Goal: Task Accomplishment & Management: Manage account settings

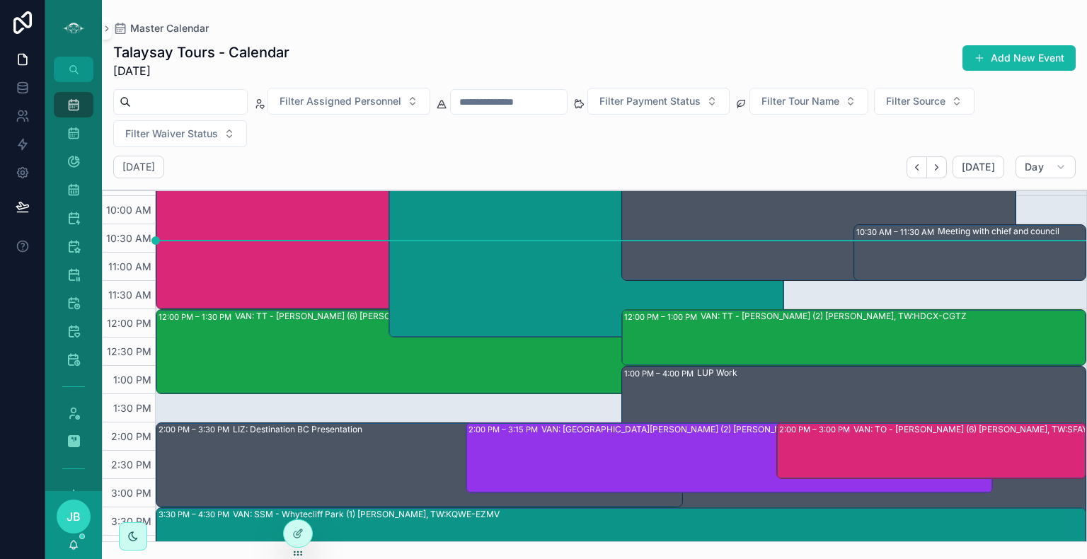
scroll to position [221, 0]
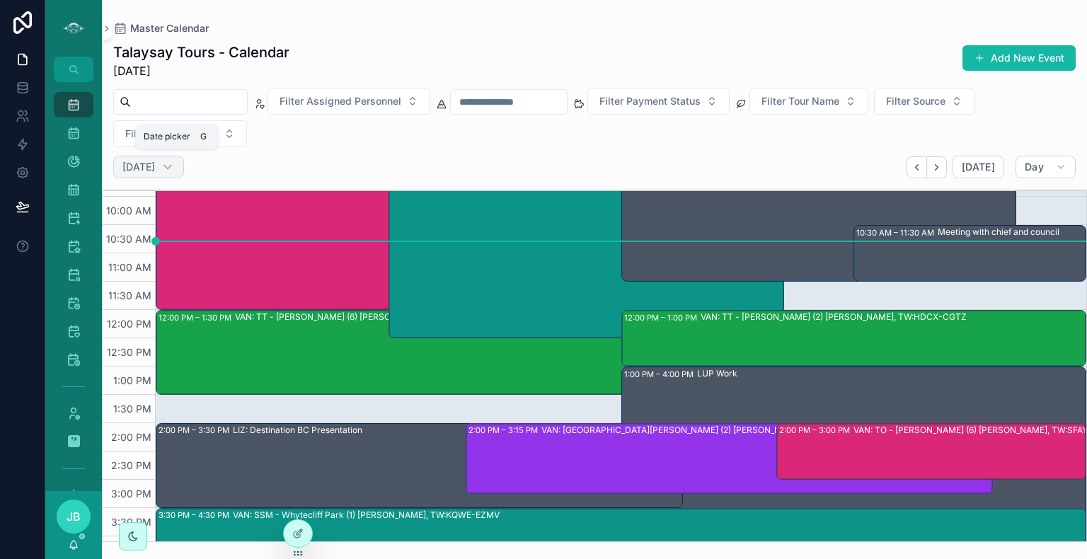
click at [155, 171] on h2 "[DATE]" at bounding box center [138, 167] width 33 height 14
select select "****"
select select "*"
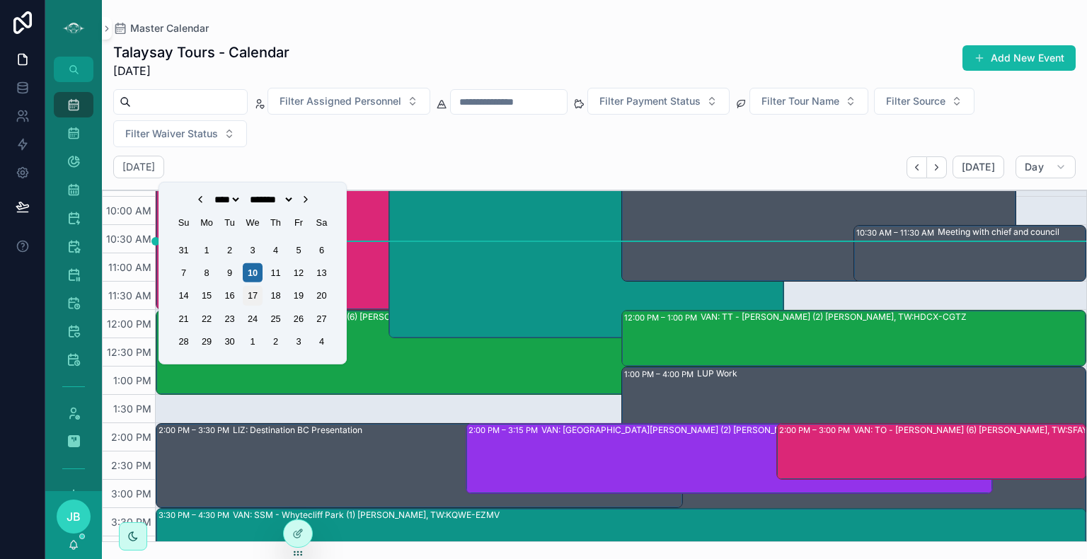
click at [255, 292] on div "17" at bounding box center [252, 295] width 19 height 19
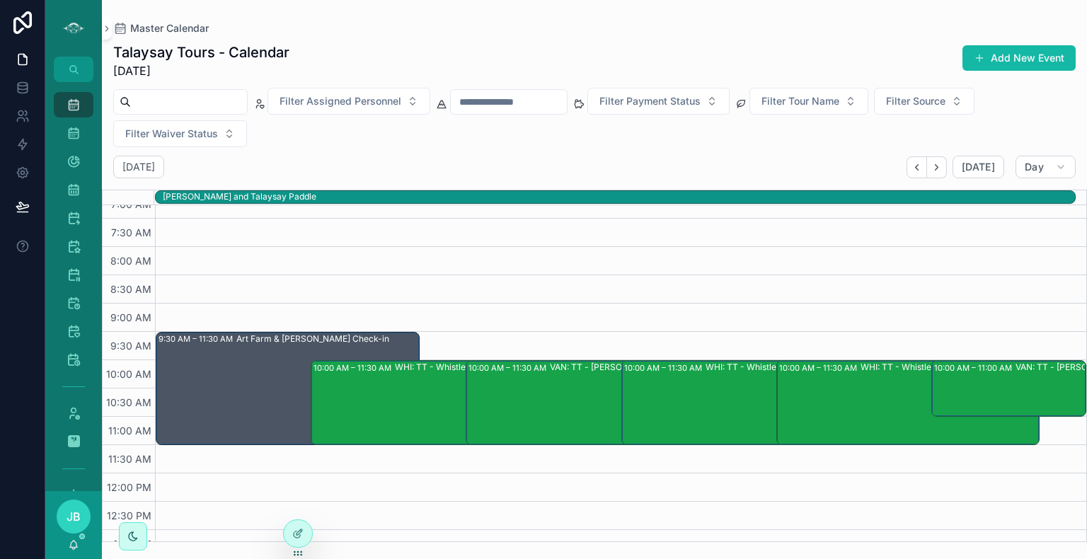
scroll to position [51, 0]
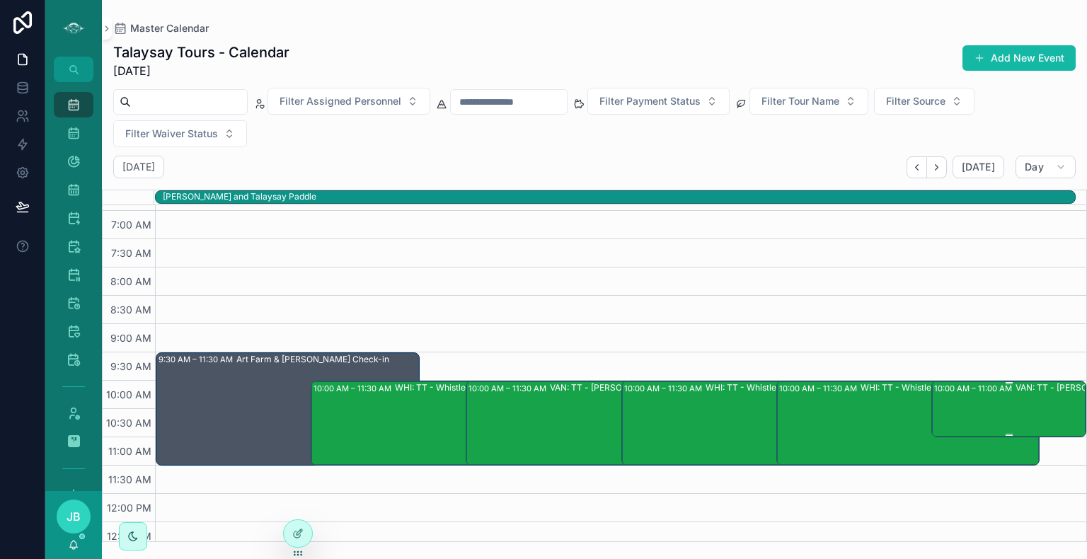
click at [1039, 410] on div "VAN: TT - [PERSON_NAME] (2) [PERSON_NAME] [PERSON_NAME], TW:FWRF-WEQT" at bounding box center [1090, 408] width 151 height 54
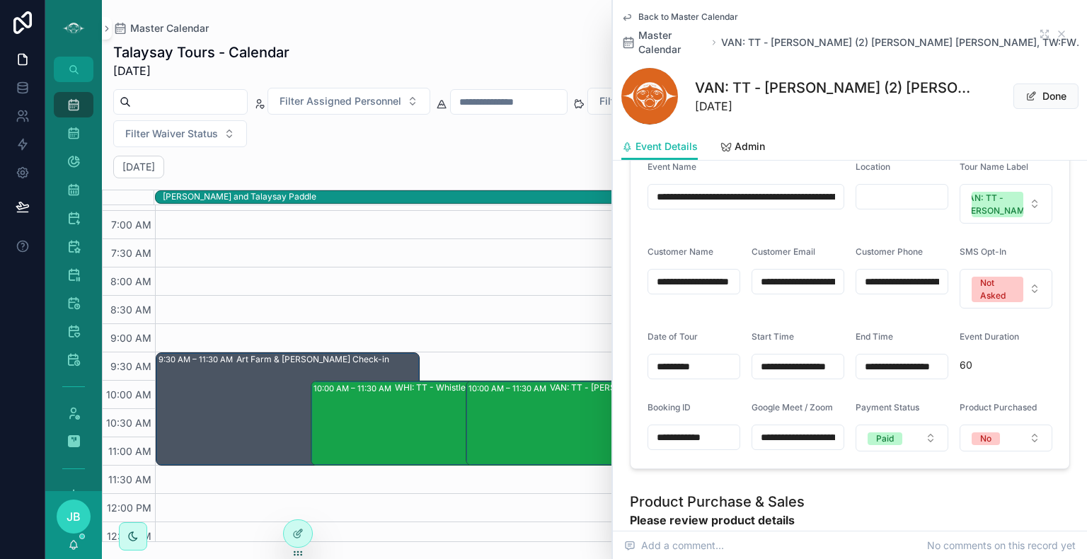
scroll to position [681, 0]
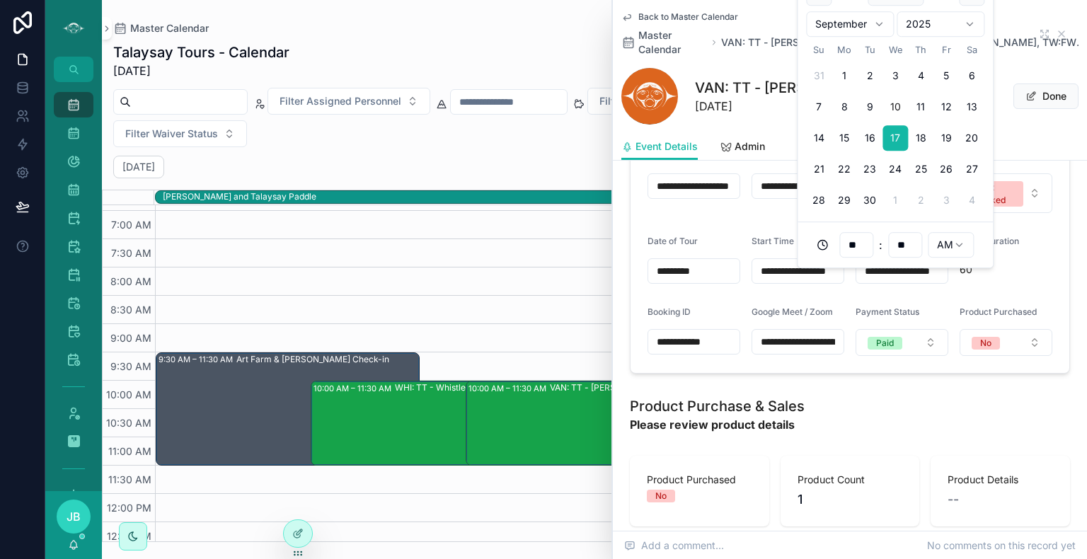
click at [918, 281] on input "**********" at bounding box center [901, 271] width 91 height 20
click at [904, 241] on input "**" at bounding box center [905, 245] width 33 height 20
click at [892, 397] on div "30" at bounding box center [905, 408] width 64 height 23
type input "**********"
type input "**"
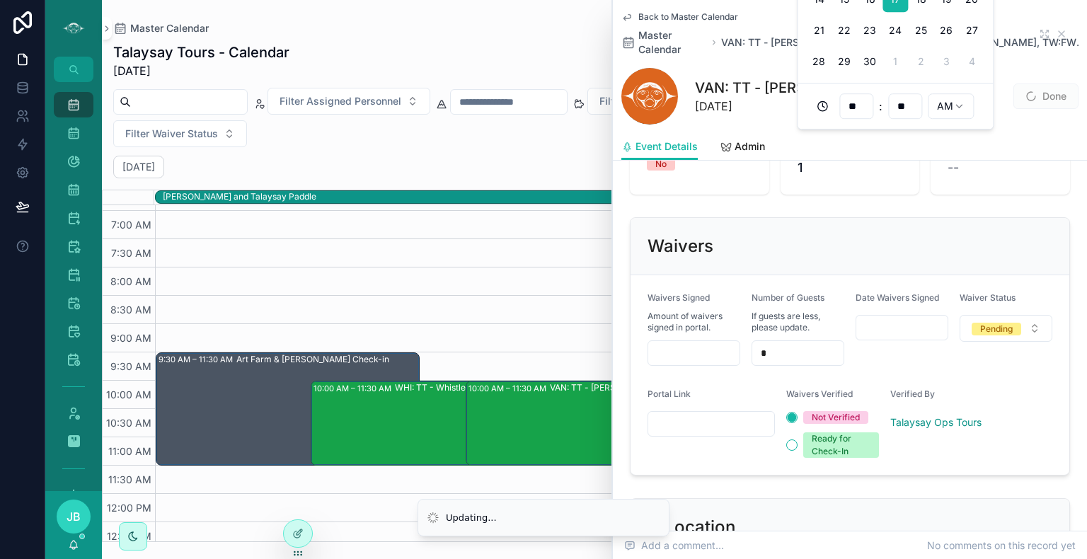
scroll to position [1217, 0]
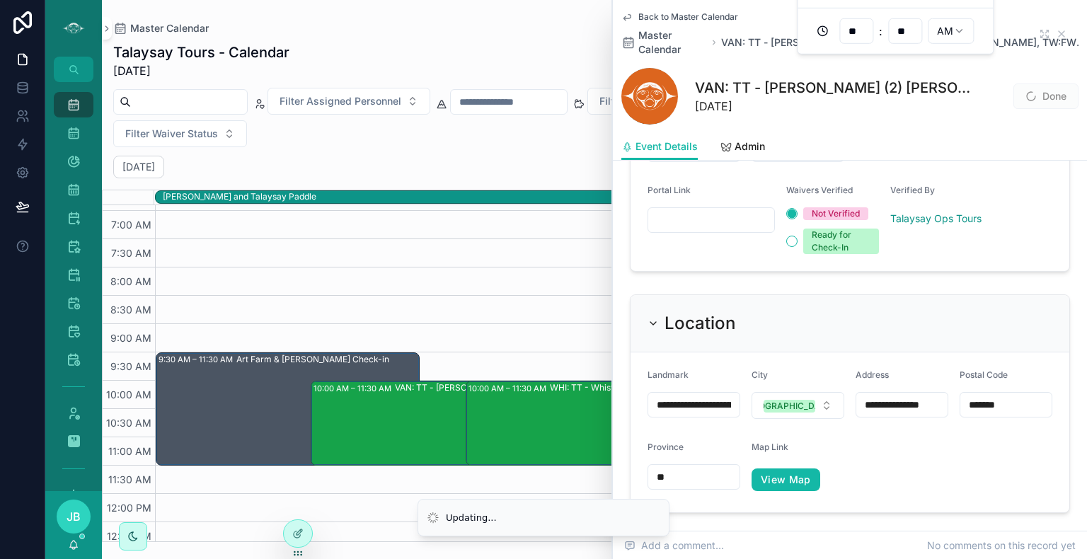
click at [879, 428] on form "**********" at bounding box center [849, 432] width 439 height 160
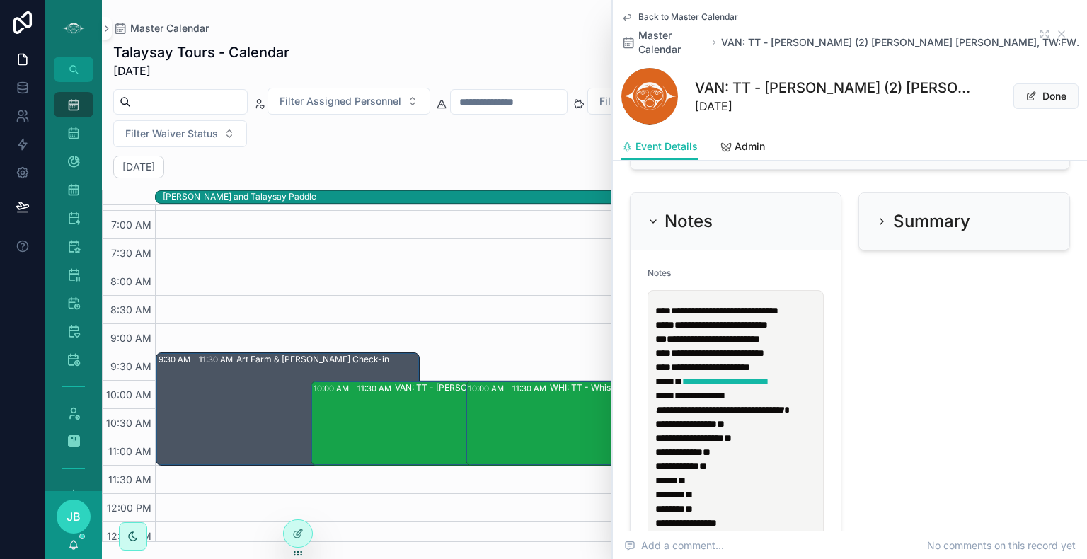
scroll to position [1666, 0]
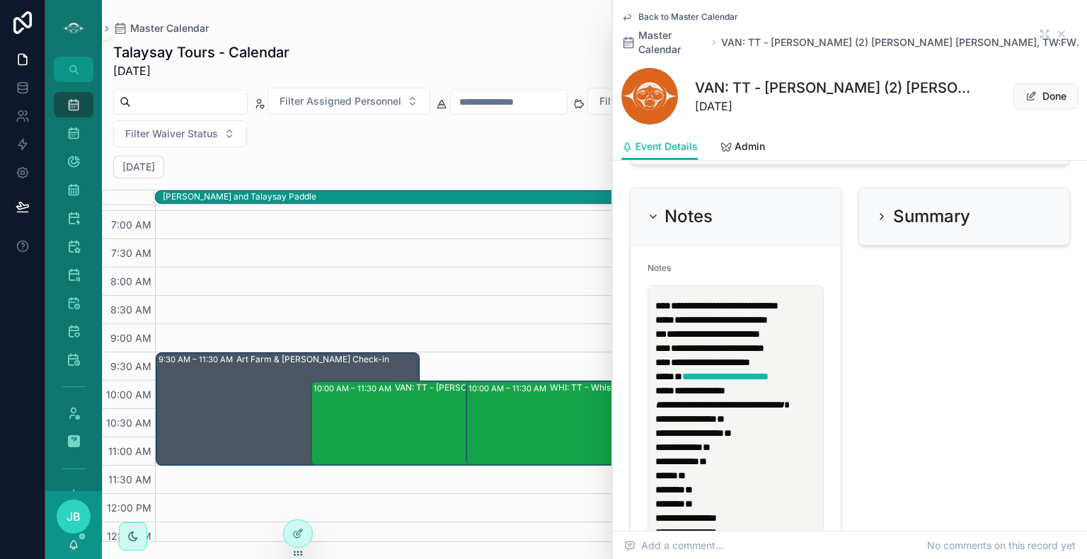
click at [768, 325] on span "**********" at bounding box center [720, 320] width 93 height 10
click at [811, 335] on p "**********" at bounding box center [738, 327] width 166 height 57
click at [1056, 29] on icon "scrollable content" at bounding box center [1061, 33] width 11 height 11
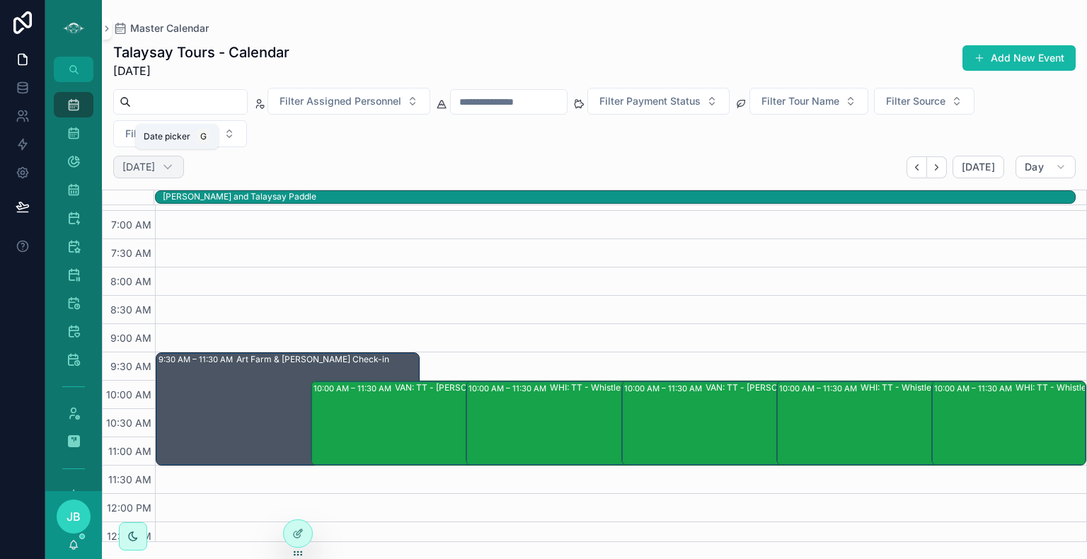
click at [155, 160] on h2 "[DATE]" at bounding box center [138, 167] width 33 height 14
select select "****"
select select "*"
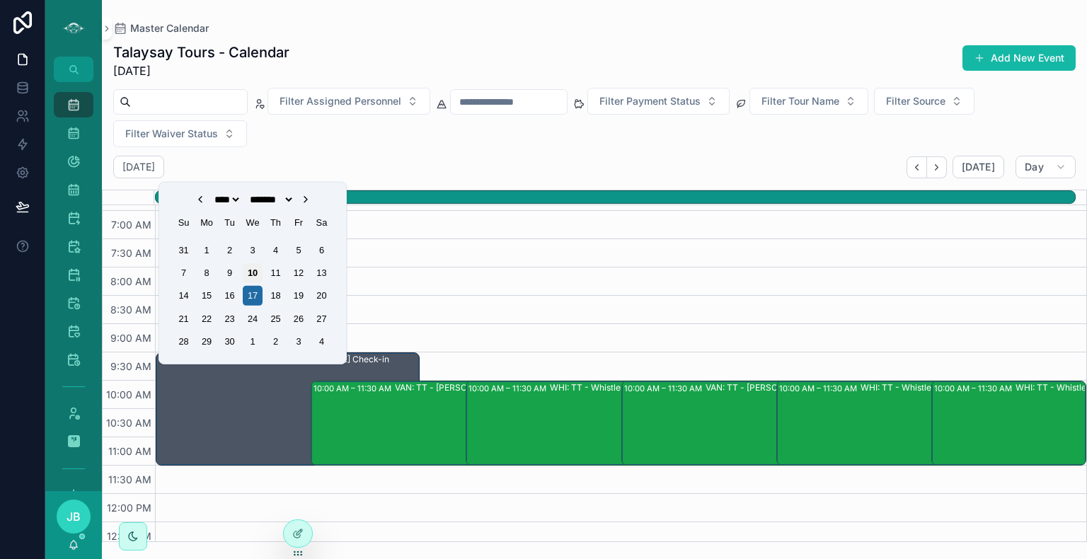
click at [255, 272] on div "10" at bounding box center [252, 272] width 19 height 19
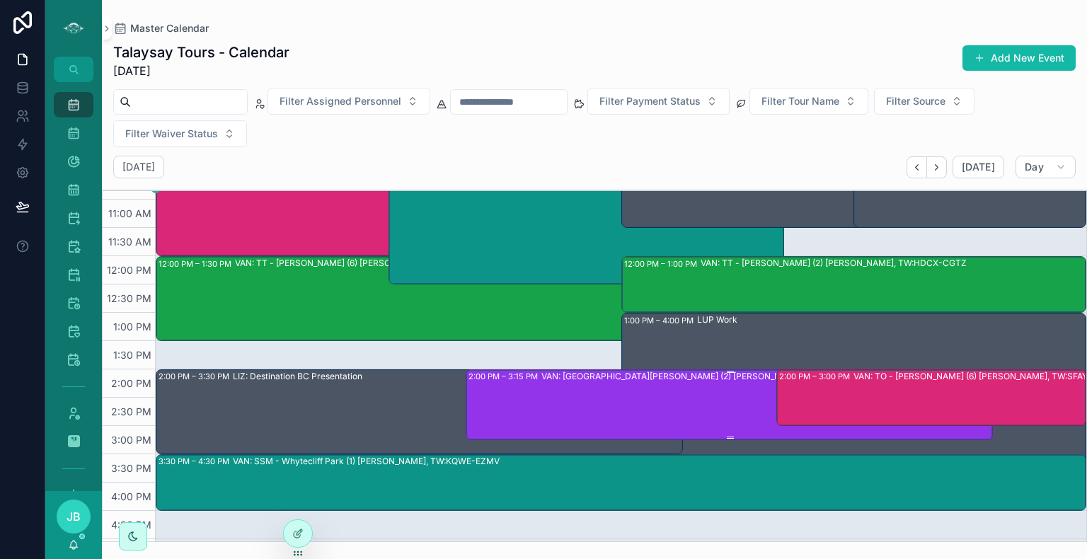
scroll to position [272, 0]
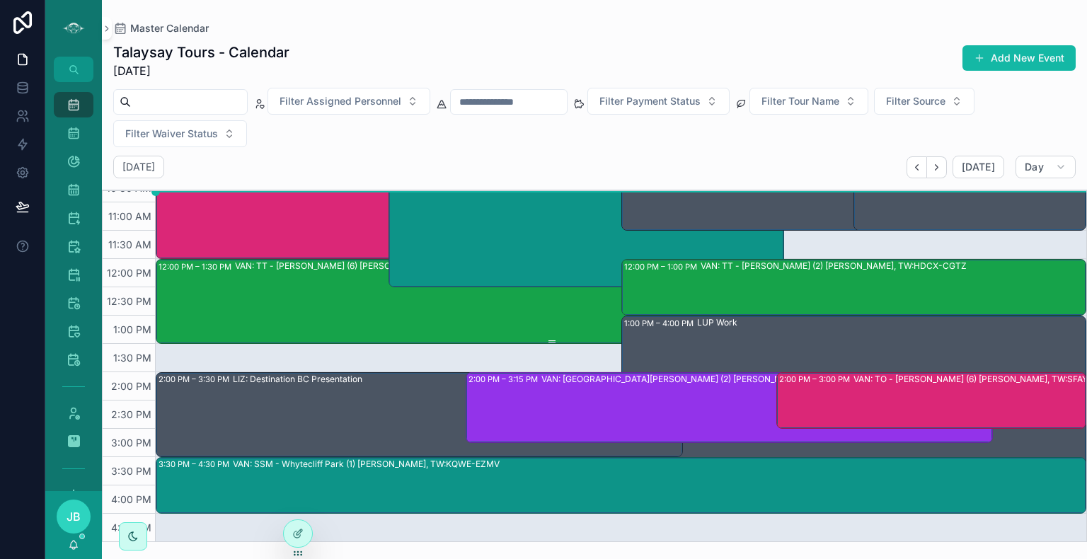
click at [548, 308] on div "VAN: TT - [PERSON_NAME] (6) [PERSON_NAME], TW:IBRT-DWPR" at bounding box center [590, 301] width 710 height 82
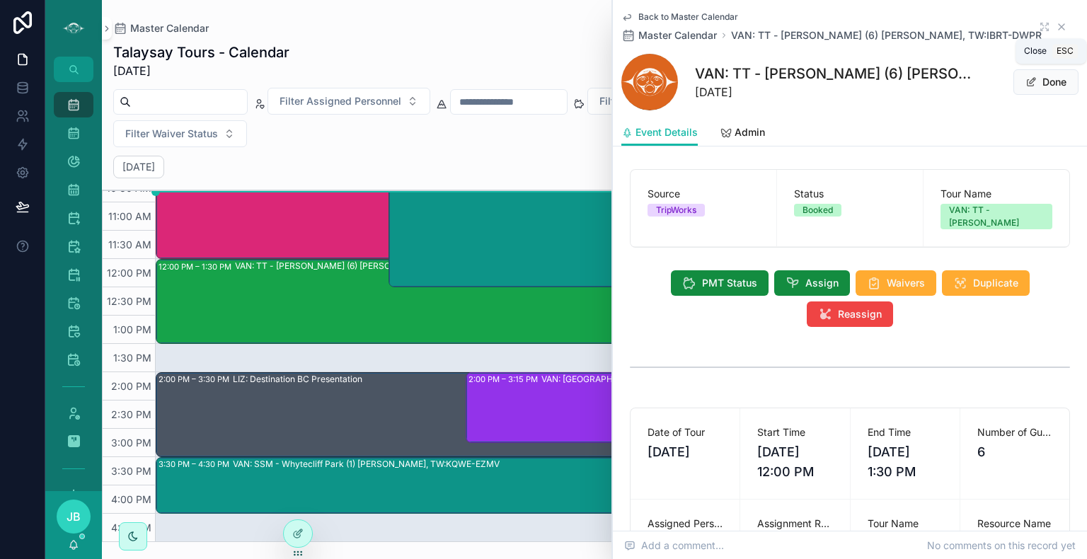
click at [1056, 23] on icon "scrollable content" at bounding box center [1061, 26] width 11 height 11
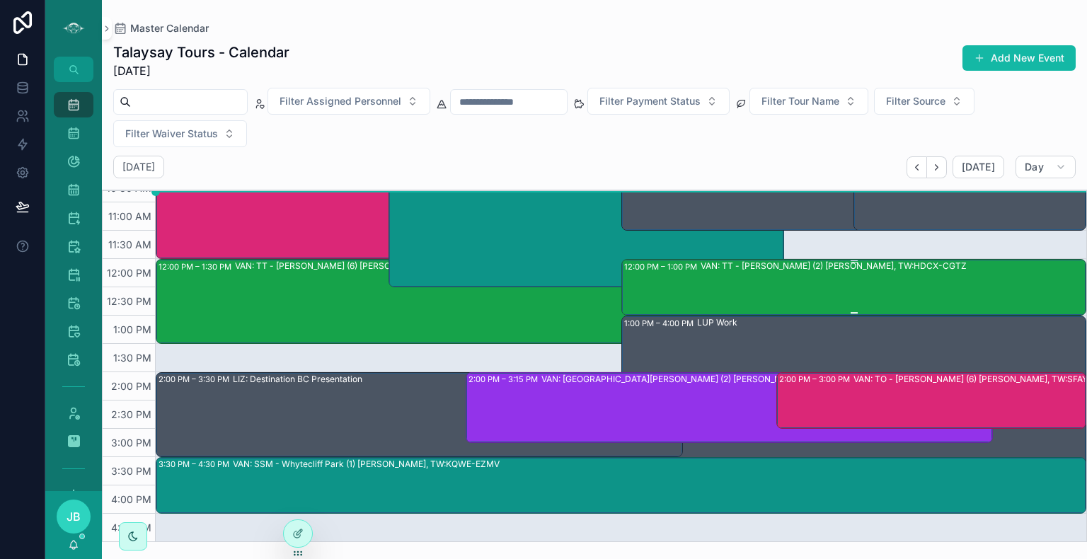
click at [806, 280] on div "VAN: TT - [PERSON_NAME] (2) [PERSON_NAME], TW:HDCX-CGTZ" at bounding box center [892, 287] width 385 height 54
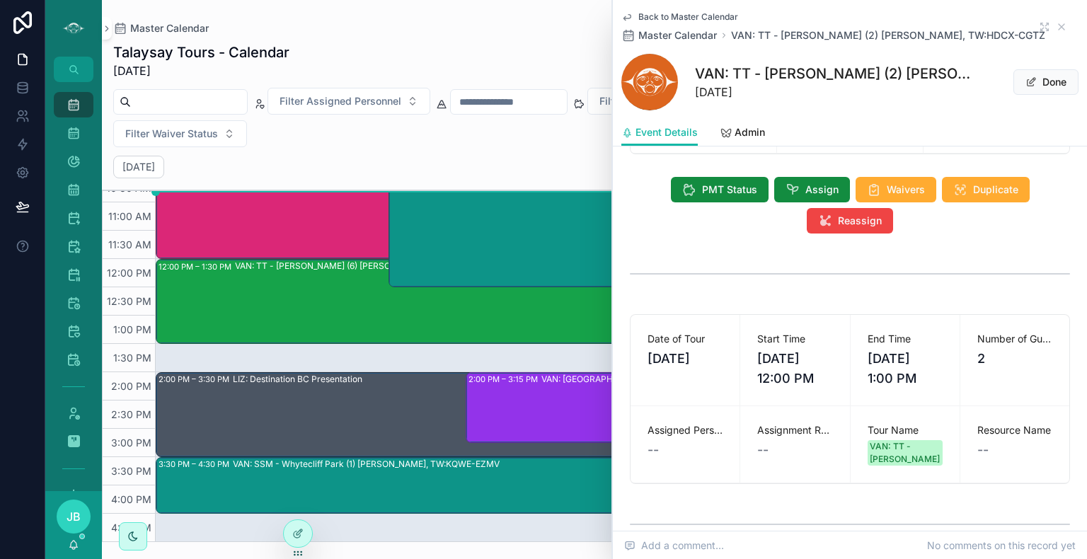
scroll to position [89, 0]
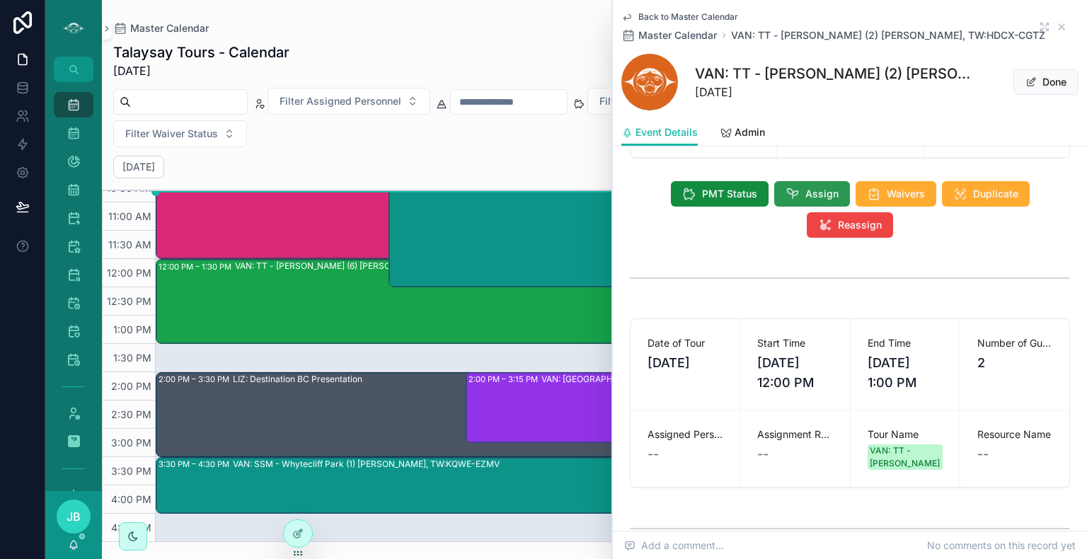
click at [791, 201] on icon "scrollable content" at bounding box center [792, 194] width 14 height 14
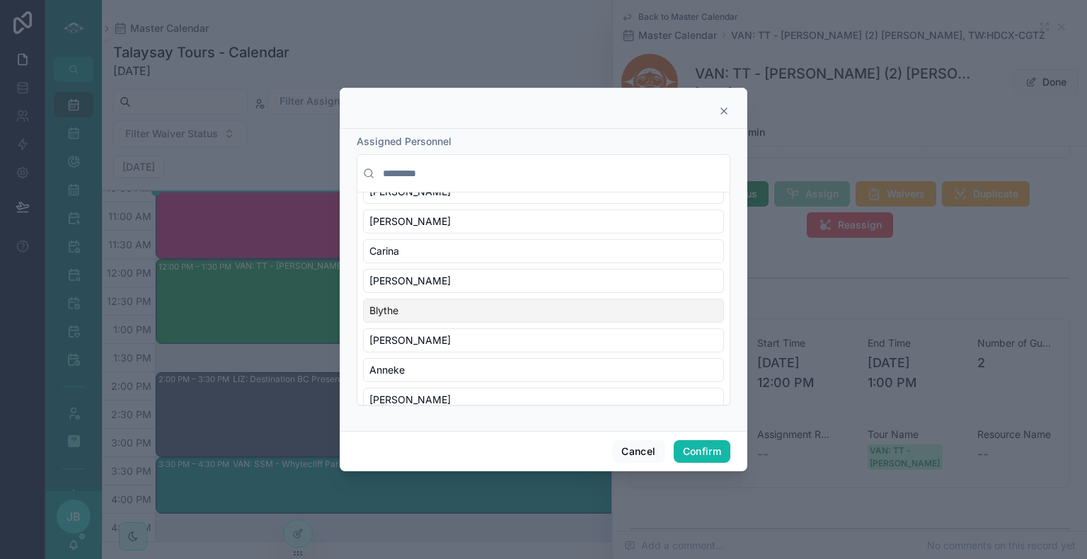
scroll to position [236, 0]
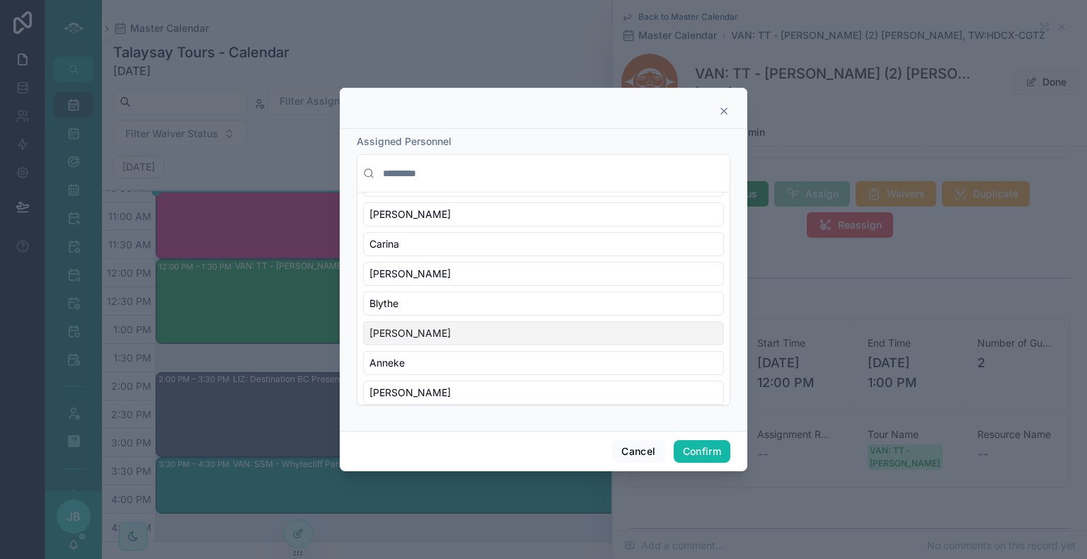
click at [432, 337] on div "[PERSON_NAME]" at bounding box center [543, 333] width 361 height 24
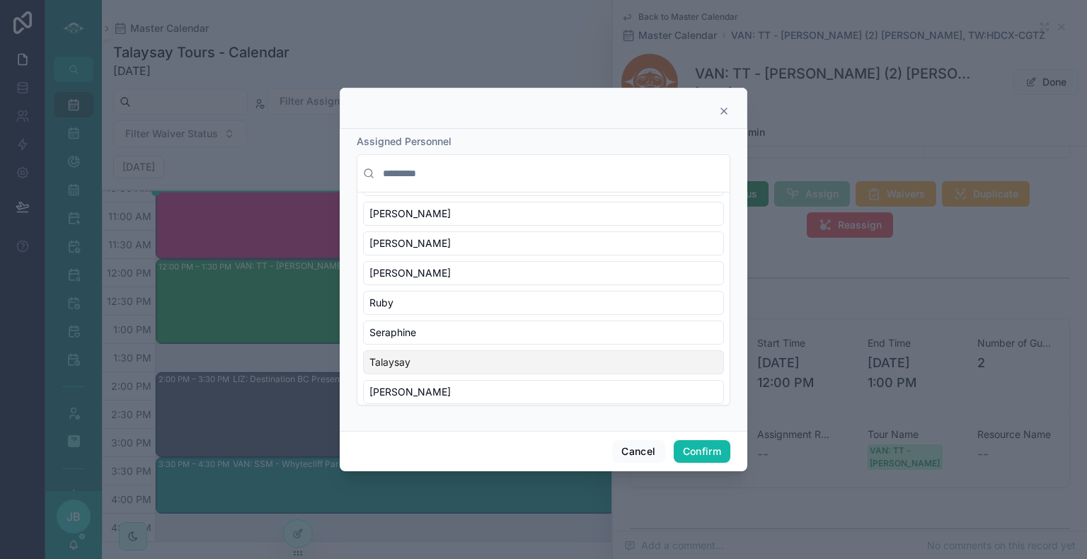
click at [435, 352] on div "Talaysay" at bounding box center [543, 362] width 361 height 24
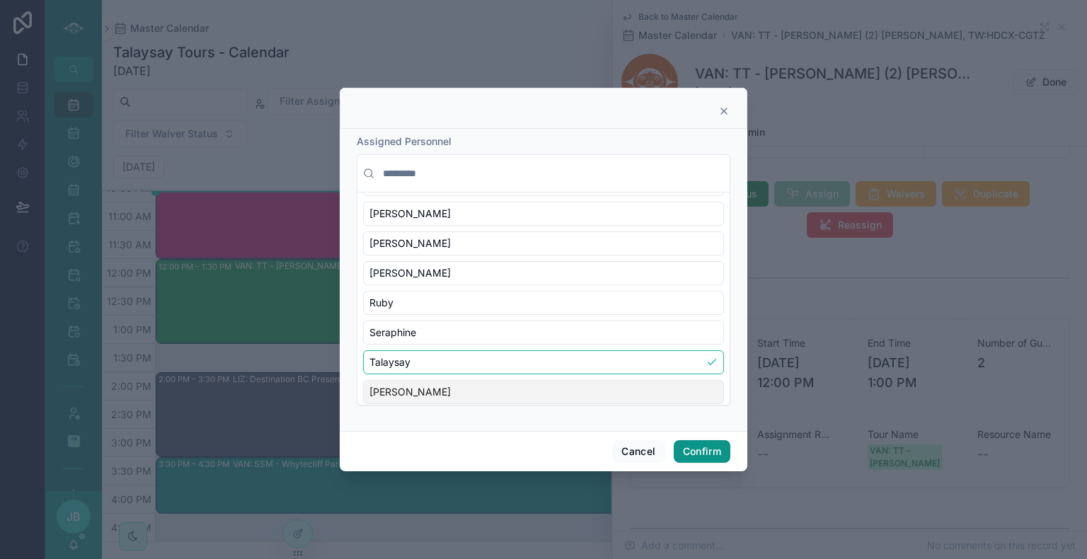
click at [695, 454] on button "Confirm" at bounding box center [702, 451] width 57 height 23
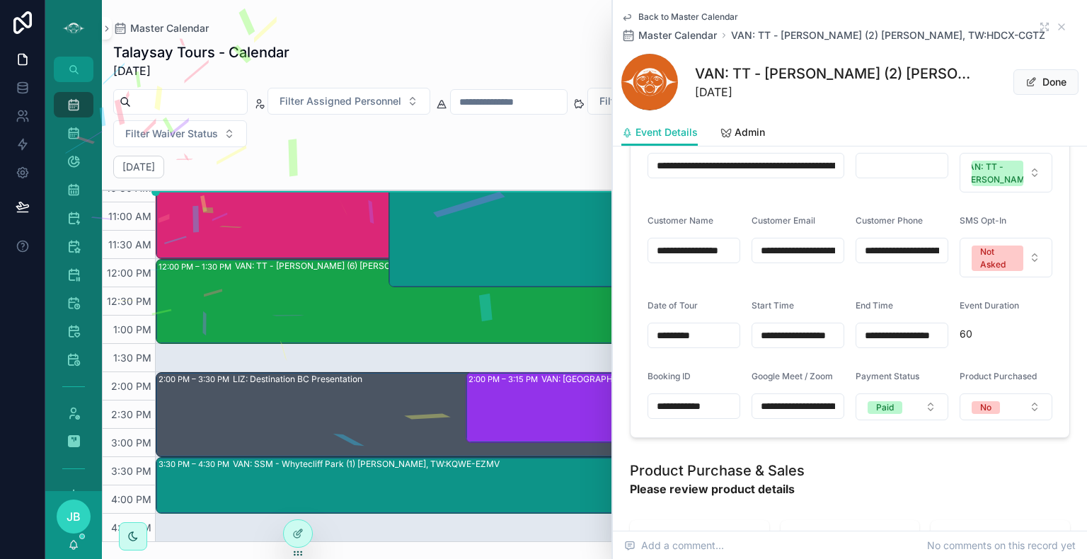
scroll to position [704, 0]
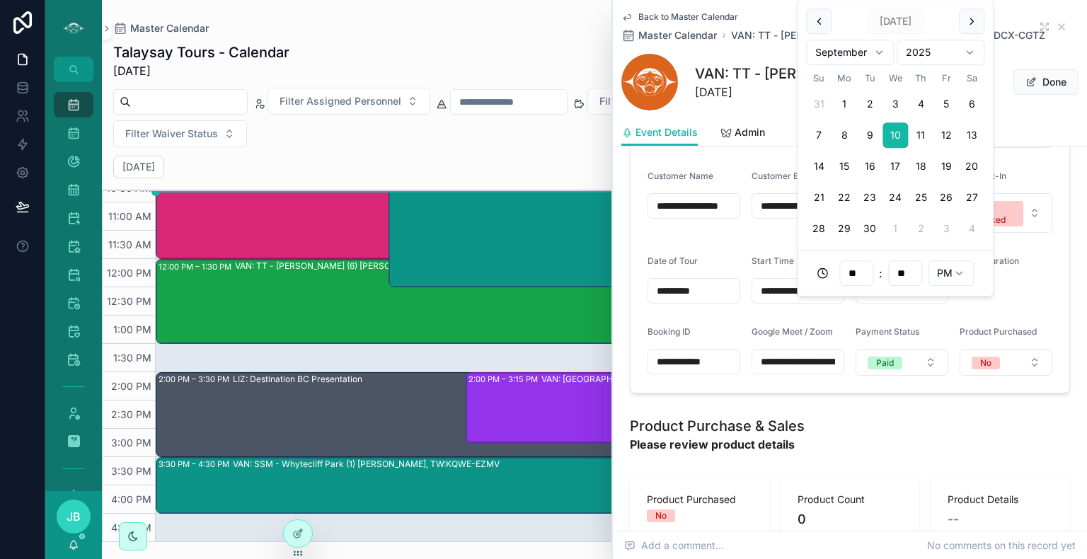
click at [923, 301] on input "**********" at bounding box center [901, 291] width 91 height 20
click at [892, 272] on input "**" at bounding box center [905, 273] width 33 height 20
click at [887, 436] on div "30" at bounding box center [905, 436] width 64 height 23
type input "**********"
type input "**"
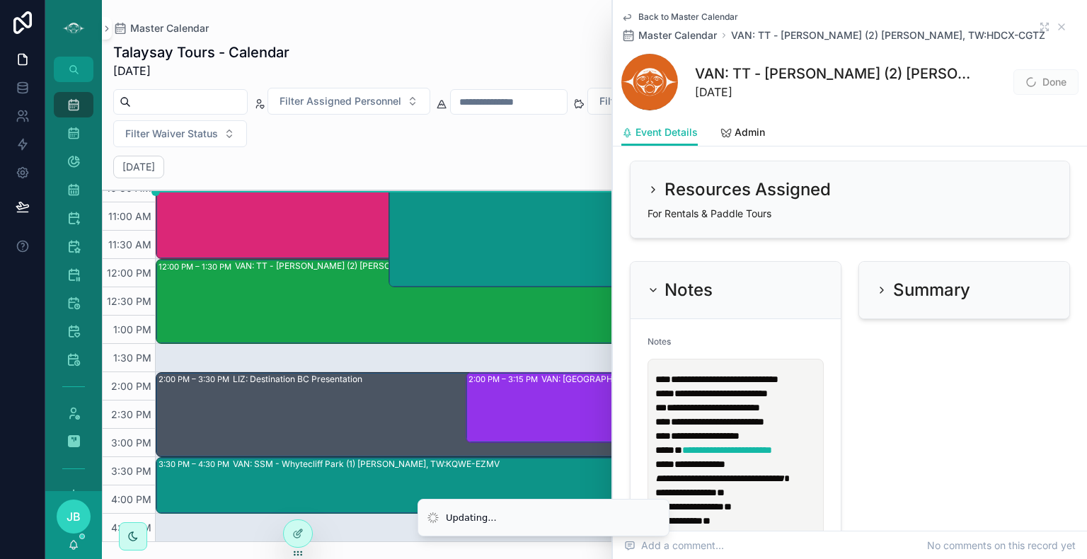
scroll to position [1651, 0]
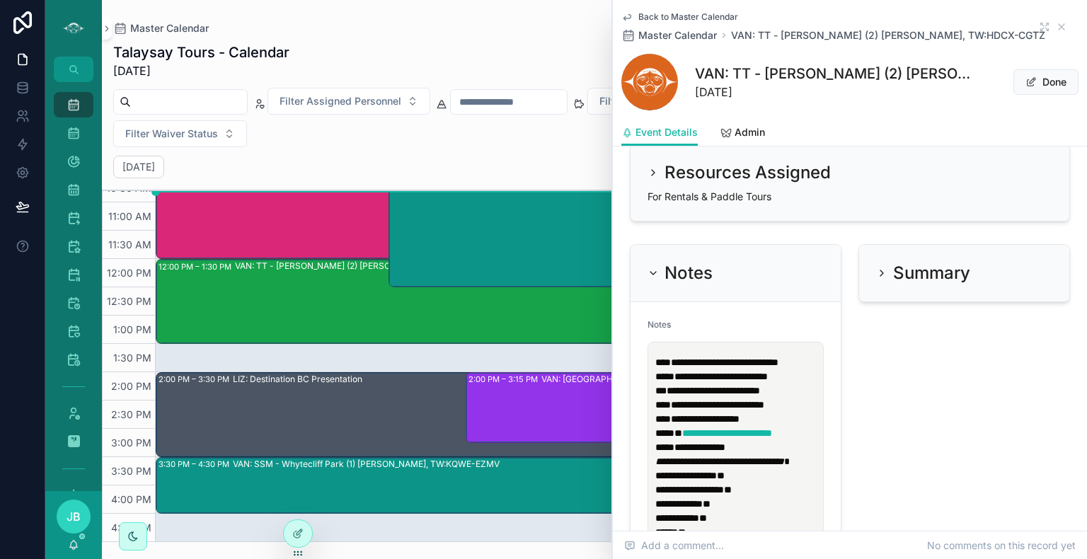
click at [768, 381] on span "**********" at bounding box center [720, 376] width 93 height 10
click at [760, 396] on span "**********" at bounding box center [713, 391] width 93 height 10
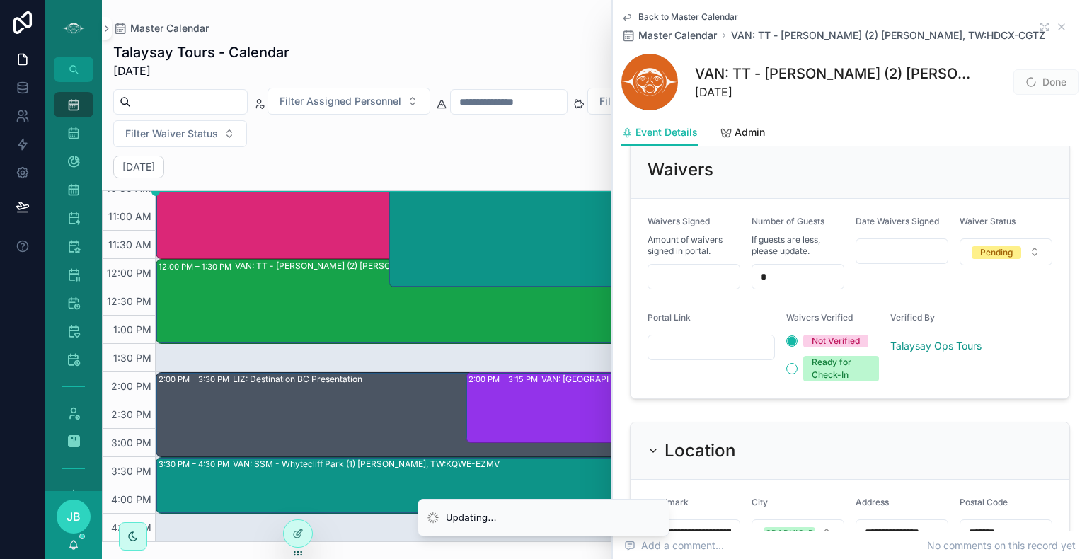
scroll to position [1098, 0]
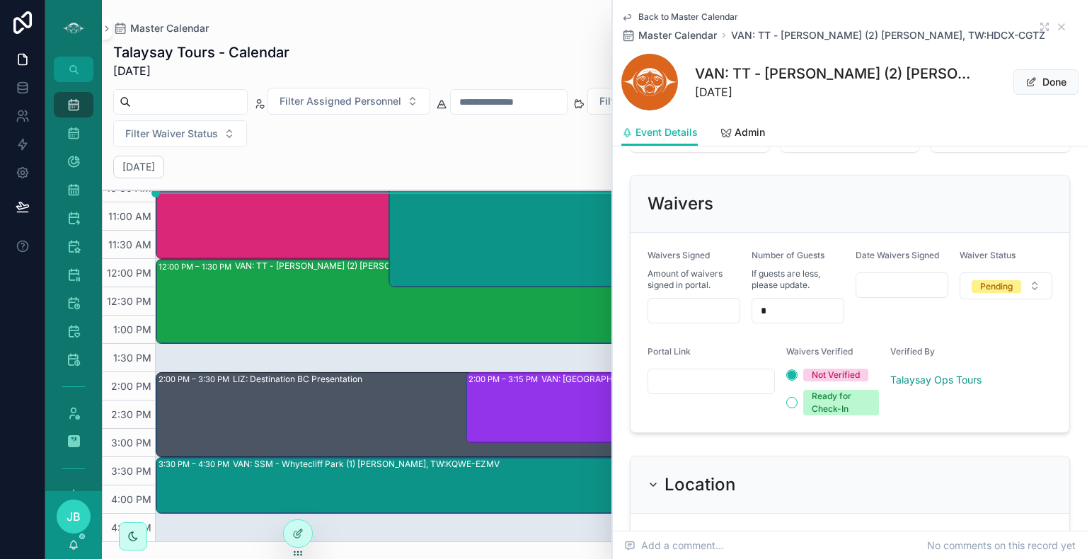
click at [754, 191] on div "Waivers Waivers Signed Amount of waivers signed in portal. Number of Guests If …" at bounding box center [849, 304] width 457 height 270
click at [749, 391] on input "scrollable content" at bounding box center [711, 381] width 126 height 20
paste input "**********"
type input "**********"
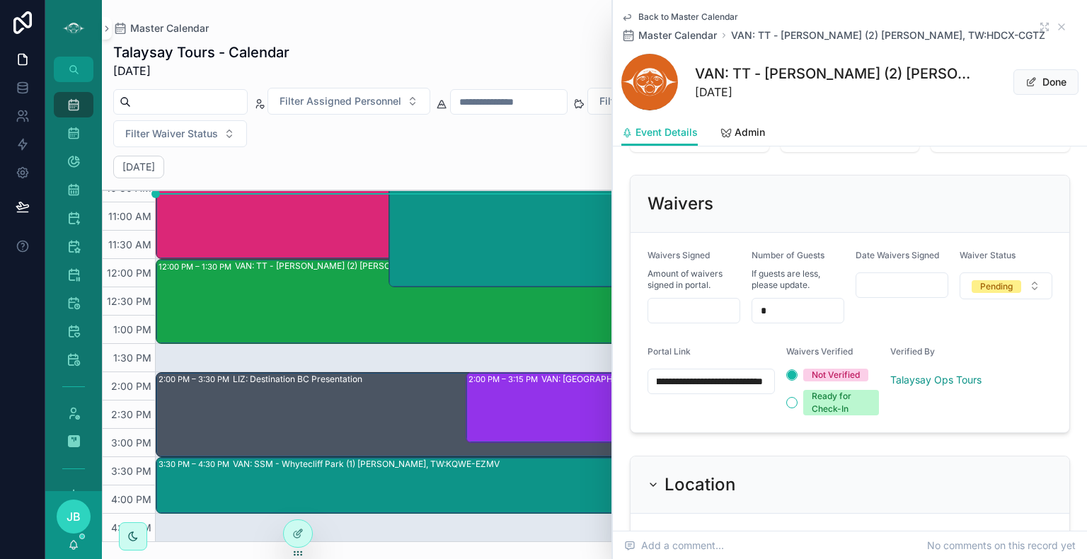
click at [872, 323] on div "Date Waivers Signed" at bounding box center [901, 287] width 93 height 74
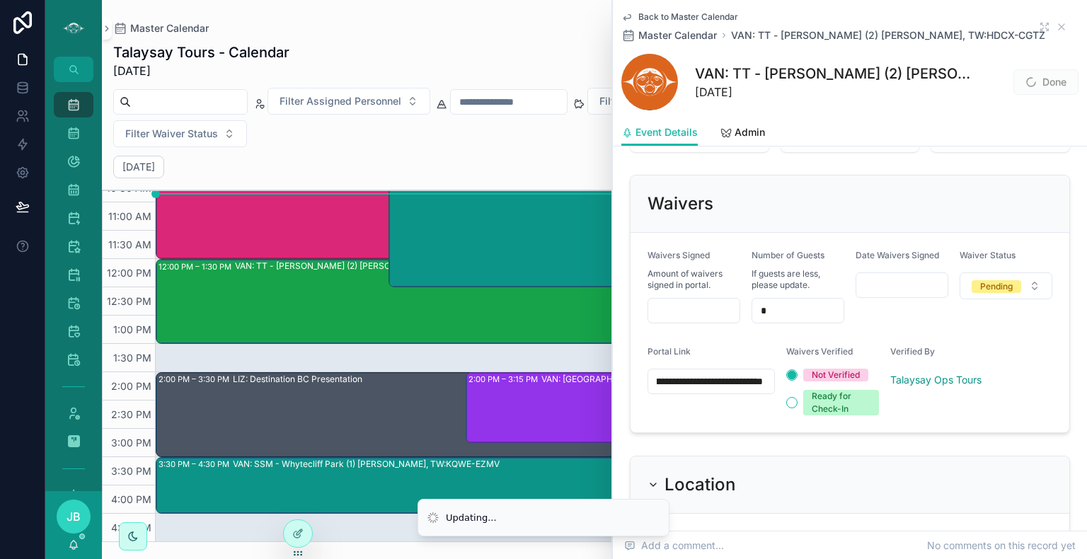
scroll to position [0, 0]
click at [1059, 30] on icon "scrollable content" at bounding box center [1062, 27] width 6 height 6
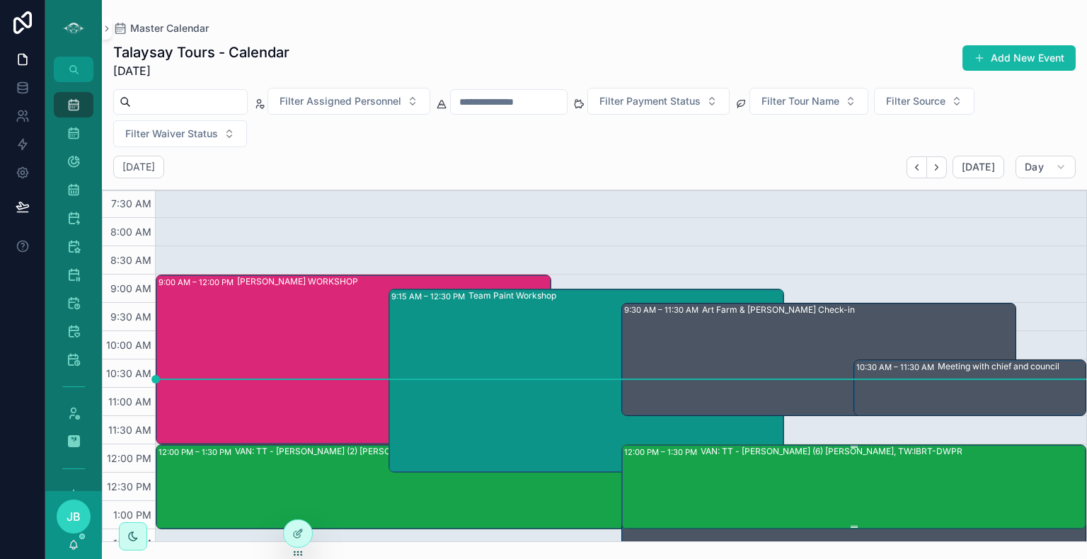
scroll to position [87, 0]
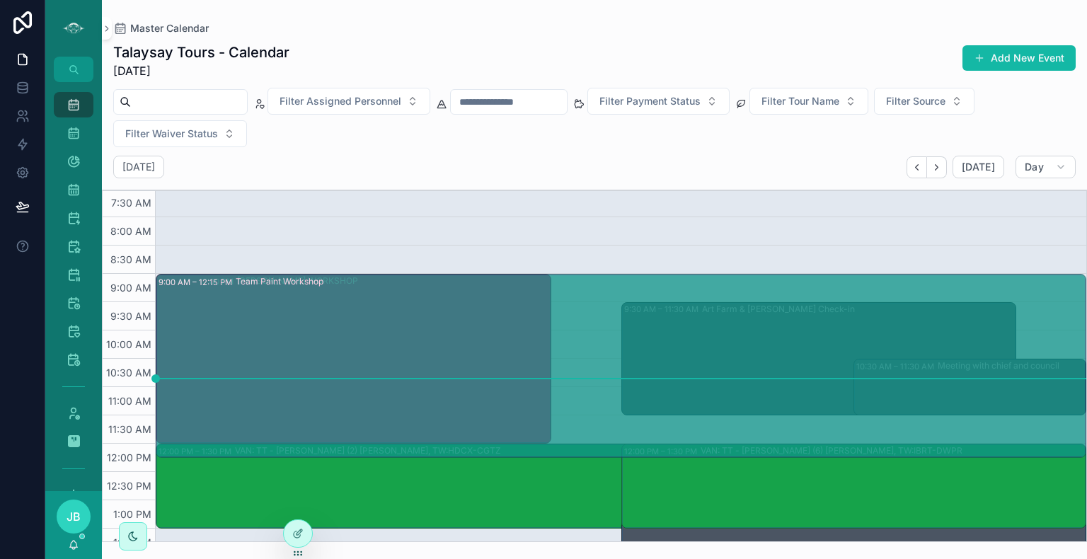
drag, startPoint x: 498, startPoint y: 303, endPoint x: 499, endPoint y: 293, distance: 9.9
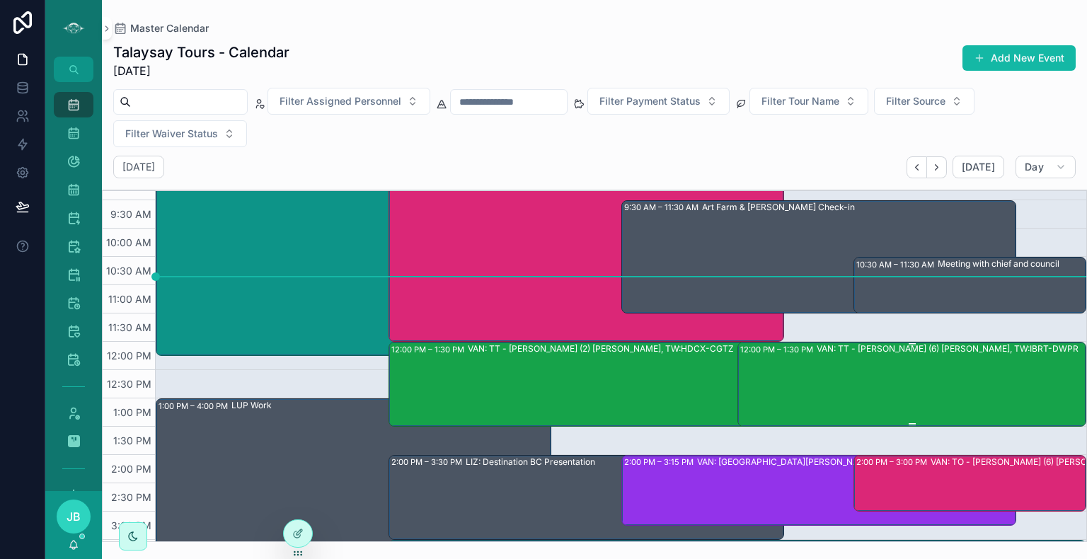
scroll to position [136, 0]
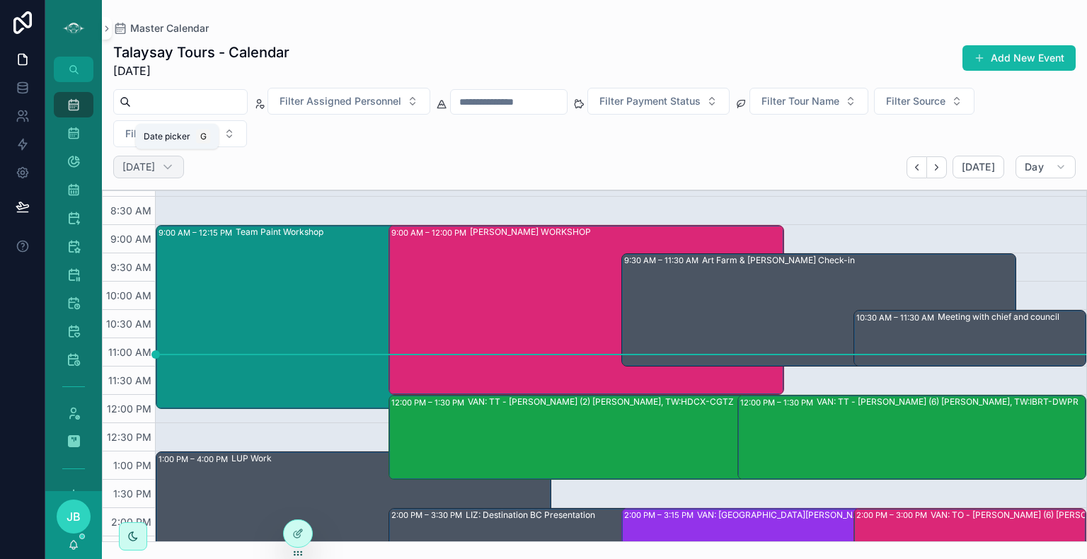
click at [155, 168] on h2 "[DATE]" at bounding box center [138, 167] width 33 height 14
select select "****"
select select "*"
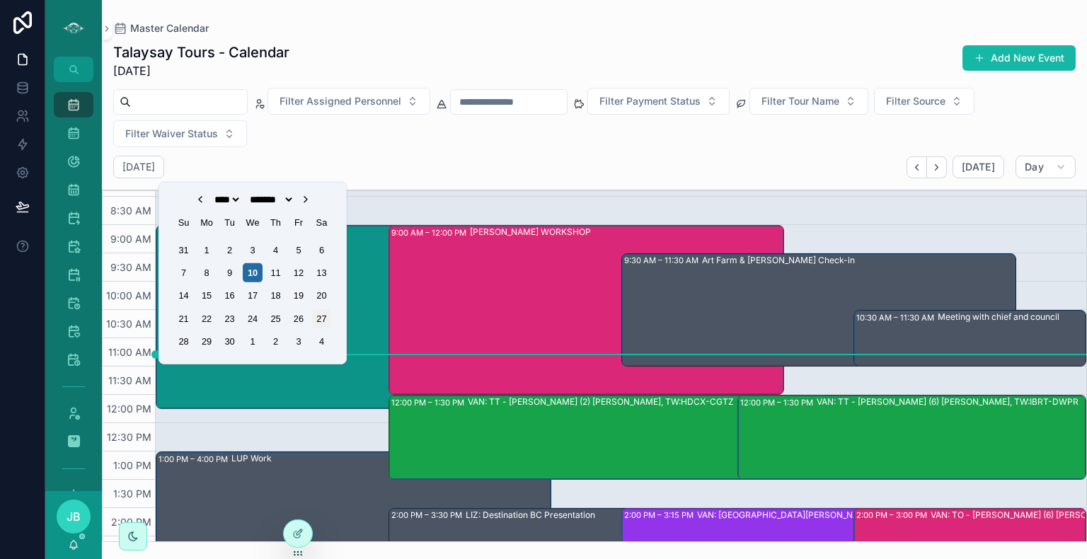
click at [322, 318] on div "27" at bounding box center [321, 318] width 19 height 19
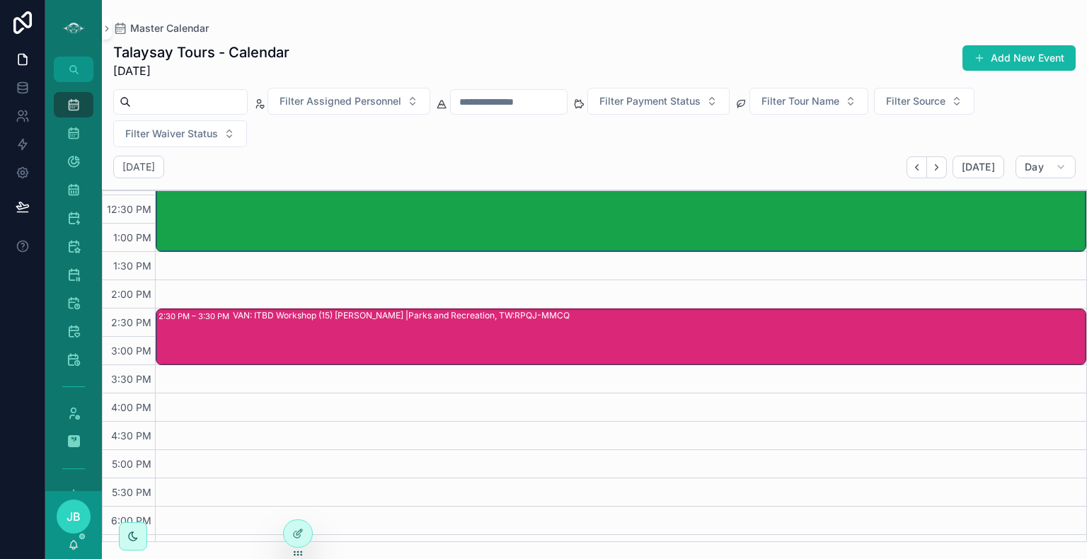
scroll to position [398, 0]
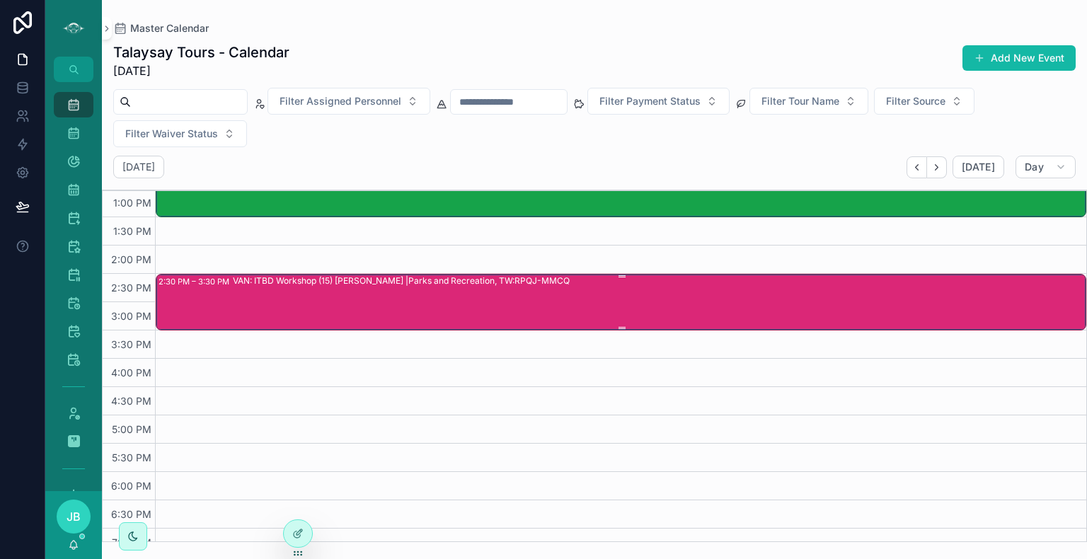
click at [495, 301] on div "VAN: ITBD Workshop (15) [PERSON_NAME] |Parks and Recreation, TW:RPQJ-MMCQ" at bounding box center [659, 302] width 852 height 54
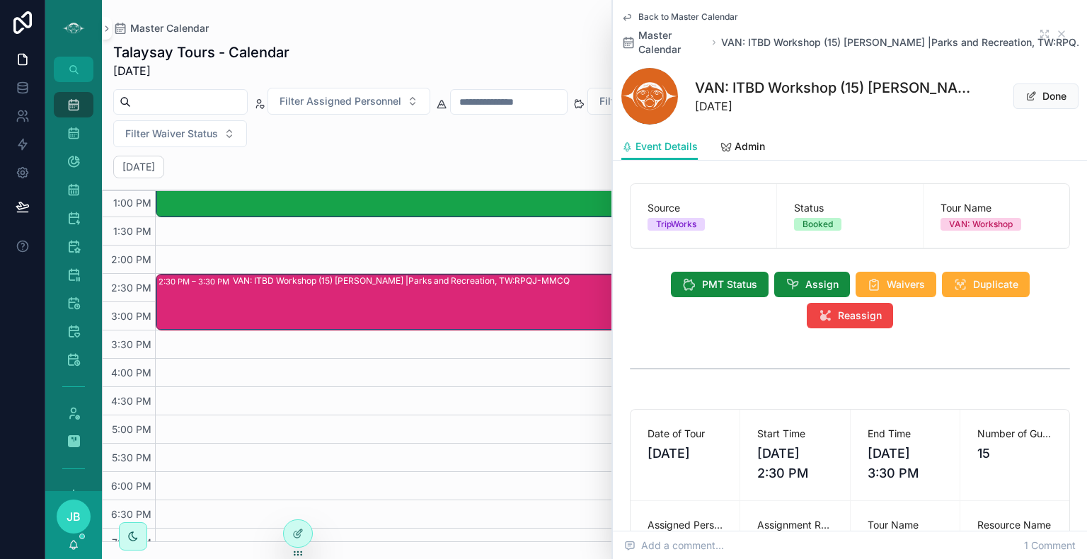
scroll to position [79, 0]
drag, startPoint x: 727, startPoint y: 132, endPoint x: 736, endPoint y: 148, distance: 18.4
click at [736, 148] on div "Back to Master Calendar Master Calendar VAN: ITBD Workshop (15) [PERSON_NAME] |…" at bounding box center [850, 80] width 474 height 161
click at [736, 148] on span "Admin" at bounding box center [749, 146] width 30 height 14
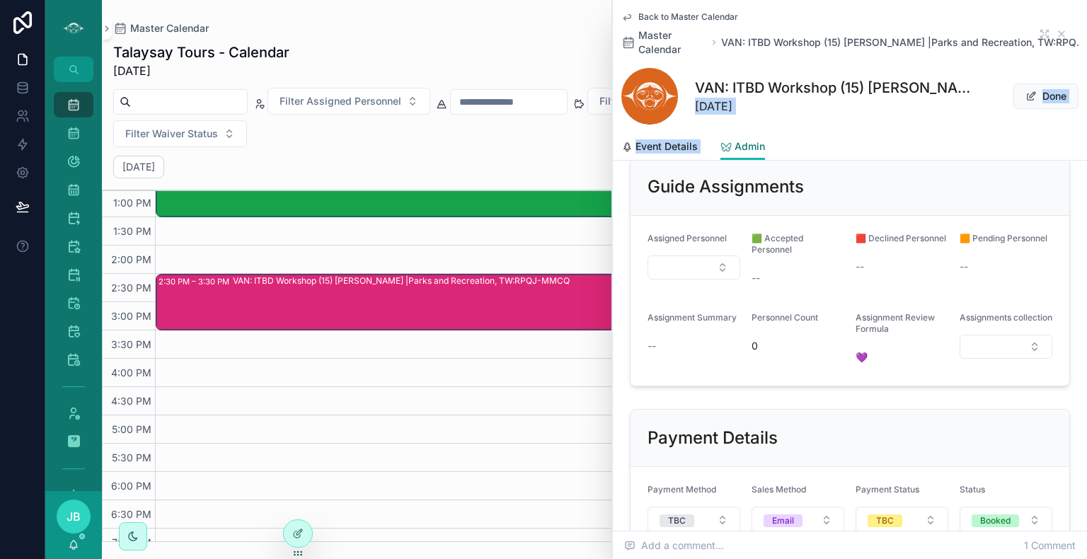
scroll to position [255, 0]
click at [850, 404] on div "1 Admin / Management 2 Community Event 3 Custom 4 Custom - Love the Land 5 Cust…" at bounding box center [850, 472] width 474 height 1099
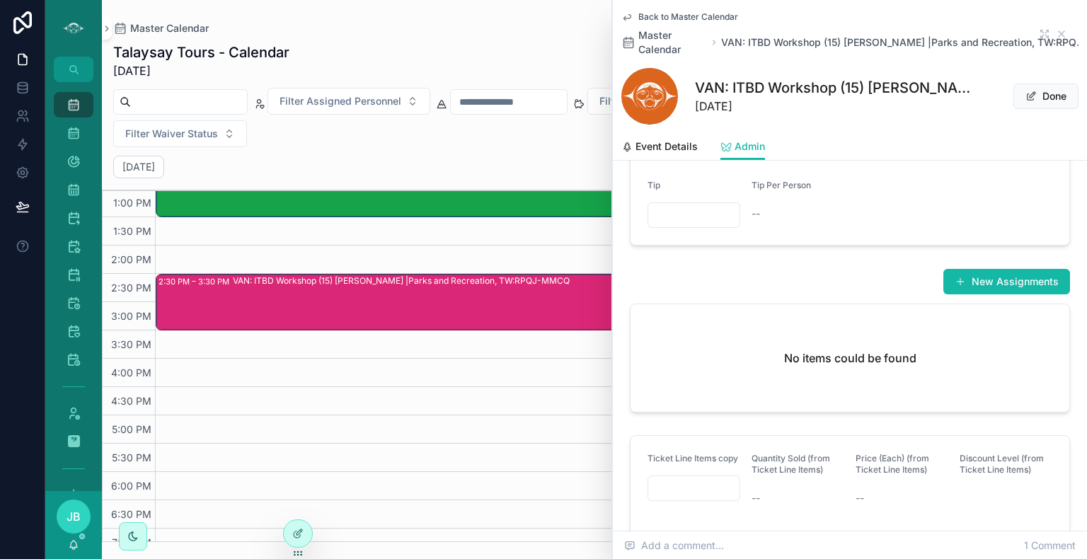
scroll to position [522, 0]
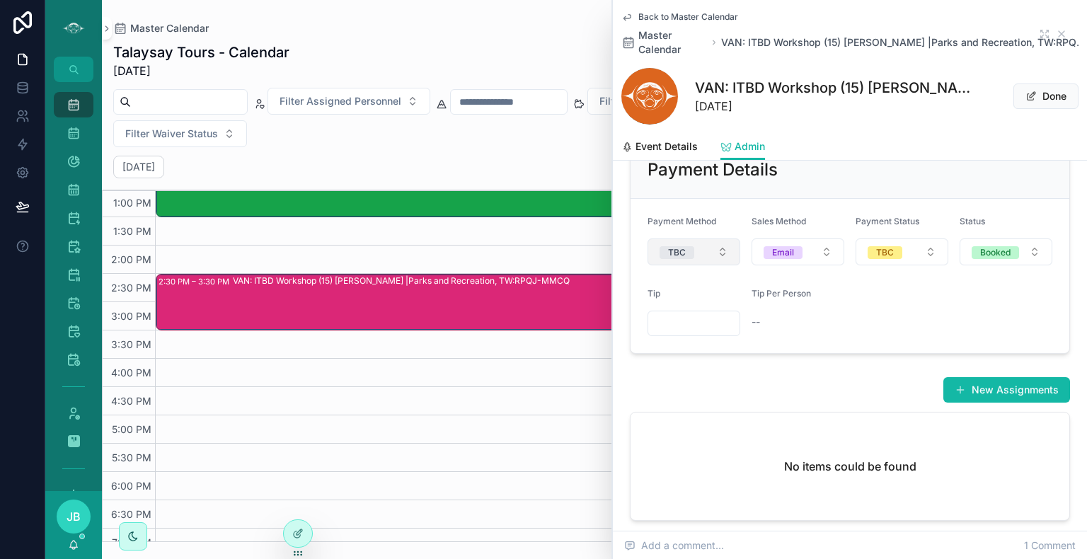
click at [684, 259] on div "TBC" at bounding box center [677, 252] width 18 height 13
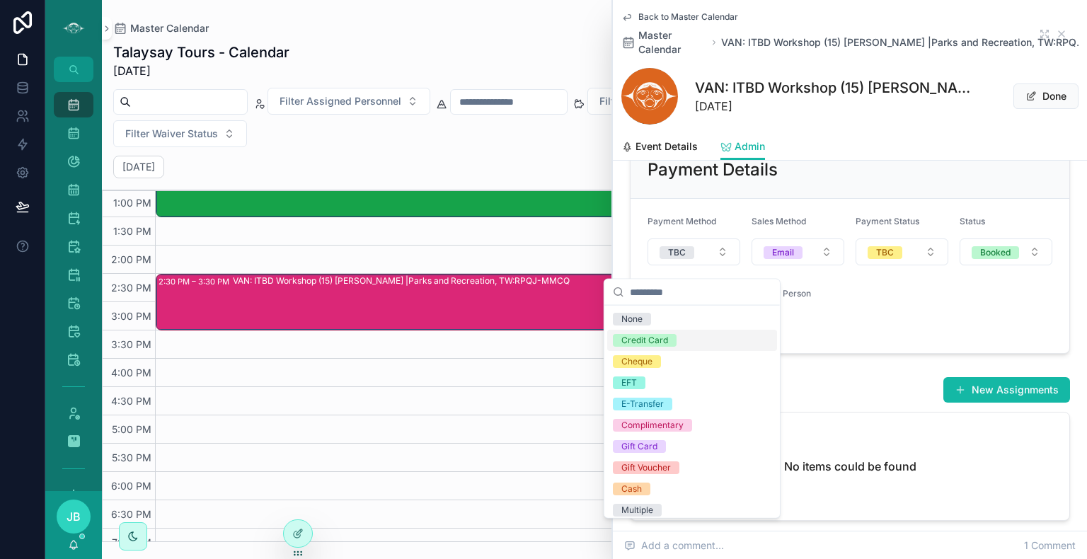
click at [666, 335] on div "Credit Card" at bounding box center [644, 340] width 47 height 13
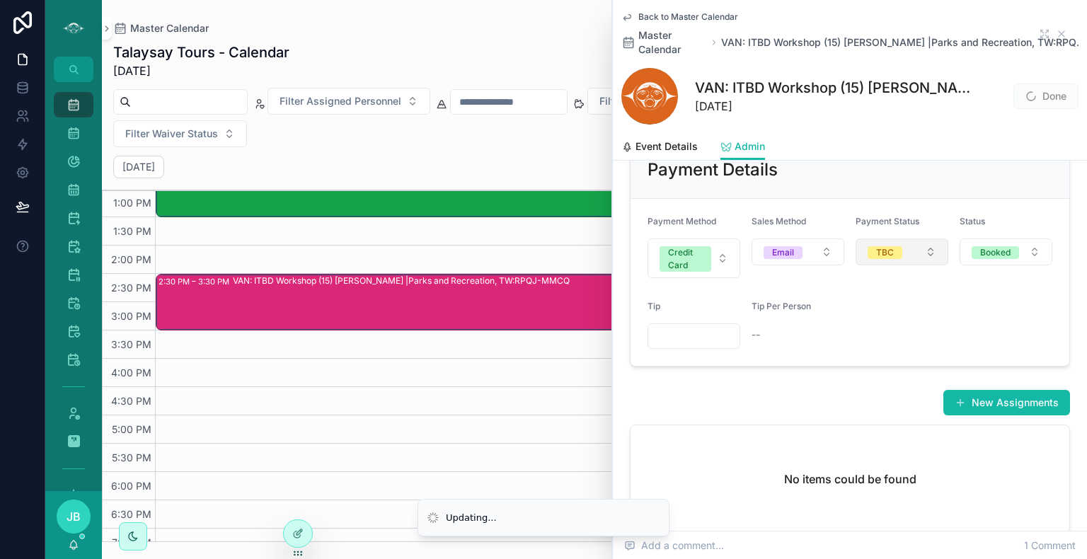
click at [889, 259] on span "TBC" at bounding box center [884, 252] width 35 height 13
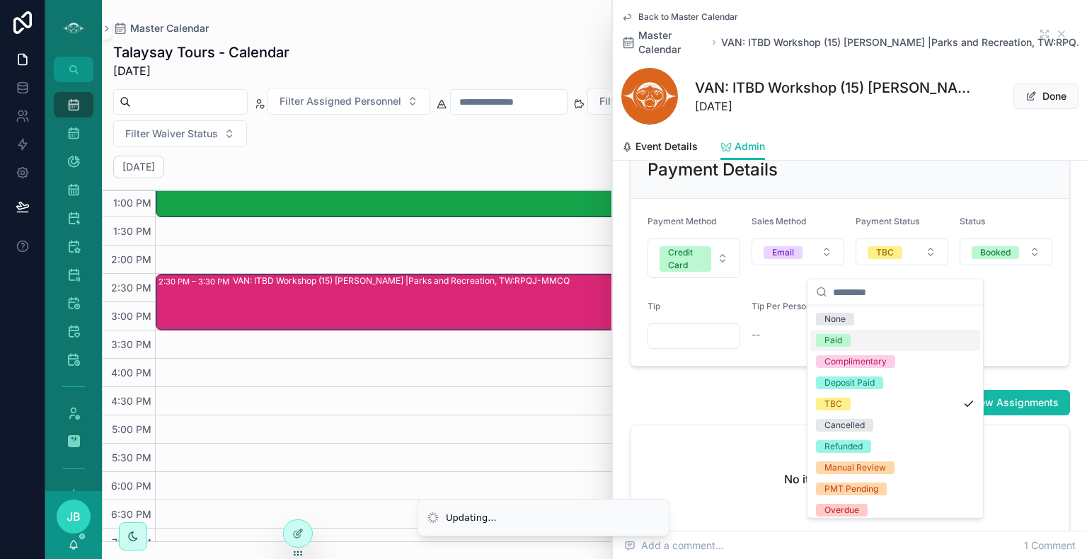
click at [841, 338] on div "Paid" at bounding box center [833, 340] width 18 height 13
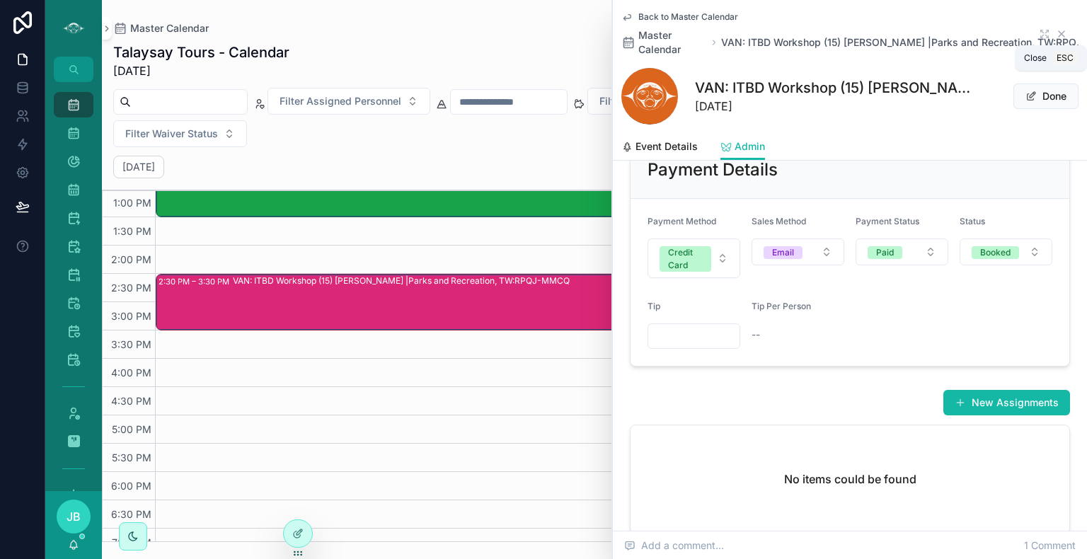
click at [1056, 33] on icon "scrollable content" at bounding box center [1061, 33] width 11 height 11
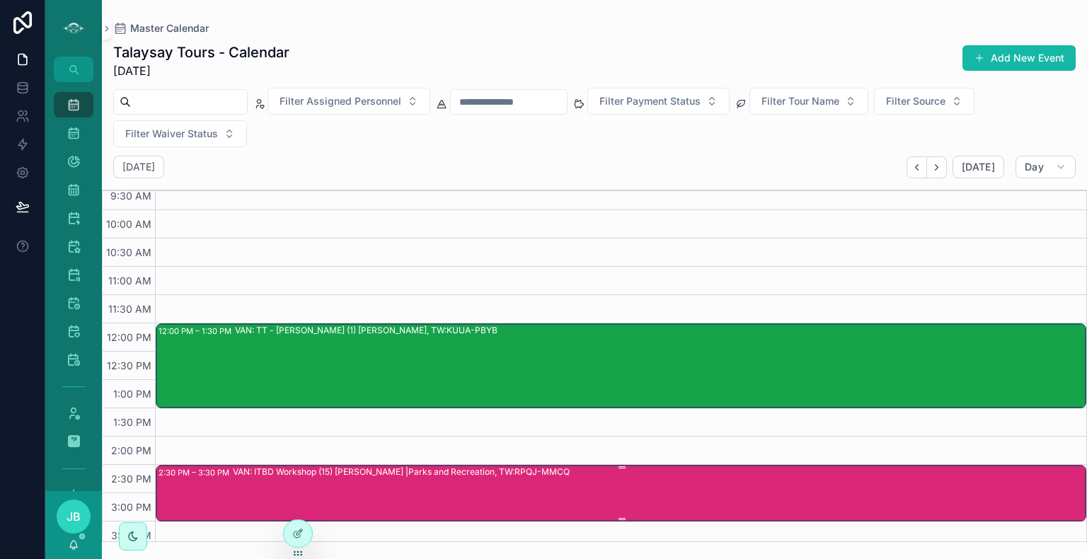
scroll to position [195, 0]
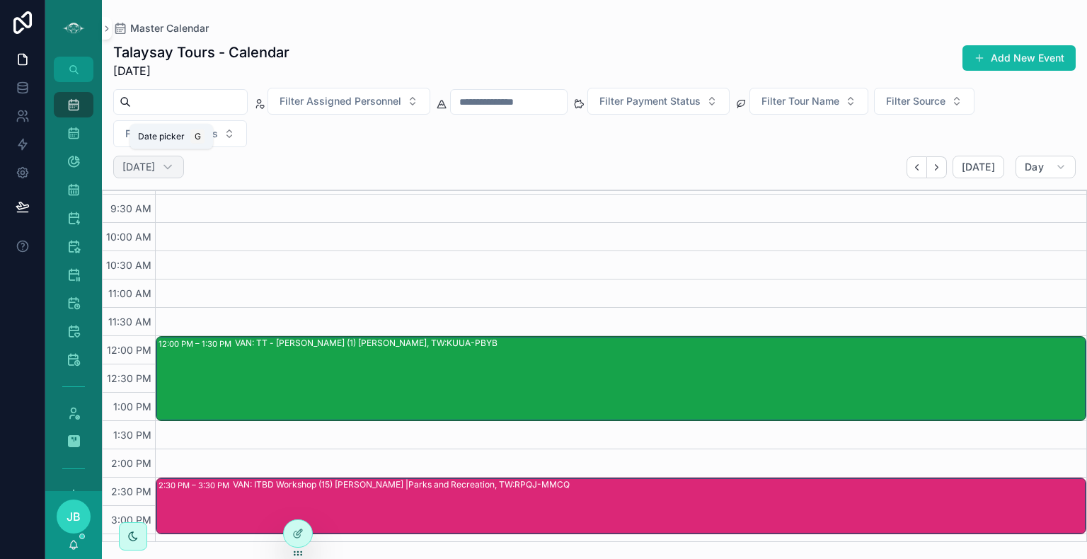
click at [155, 166] on h2 "[DATE]" at bounding box center [138, 167] width 33 height 14
select select "****"
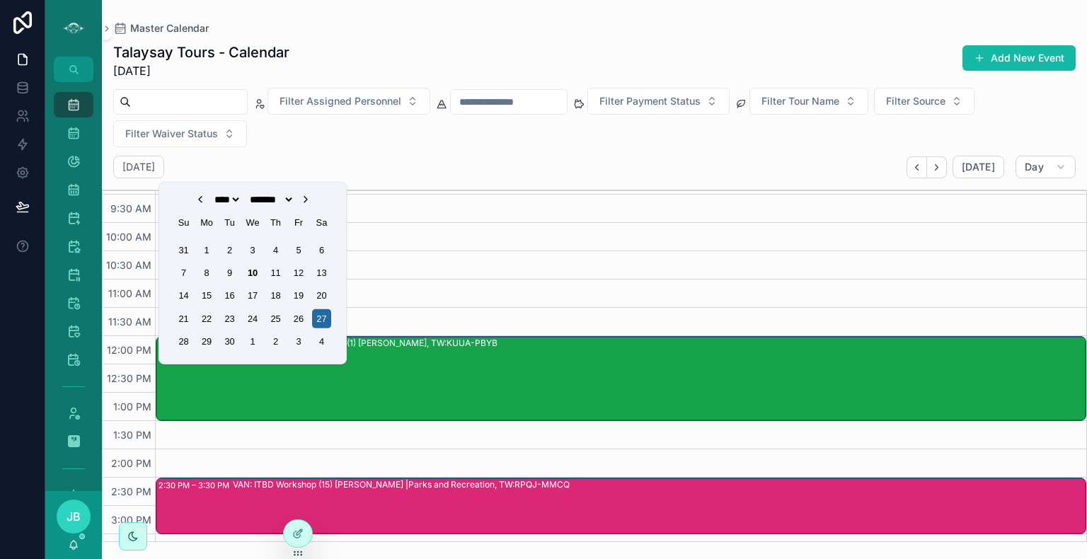
click at [307, 199] on icon "Choose Date" at bounding box center [305, 200] width 3 height 6
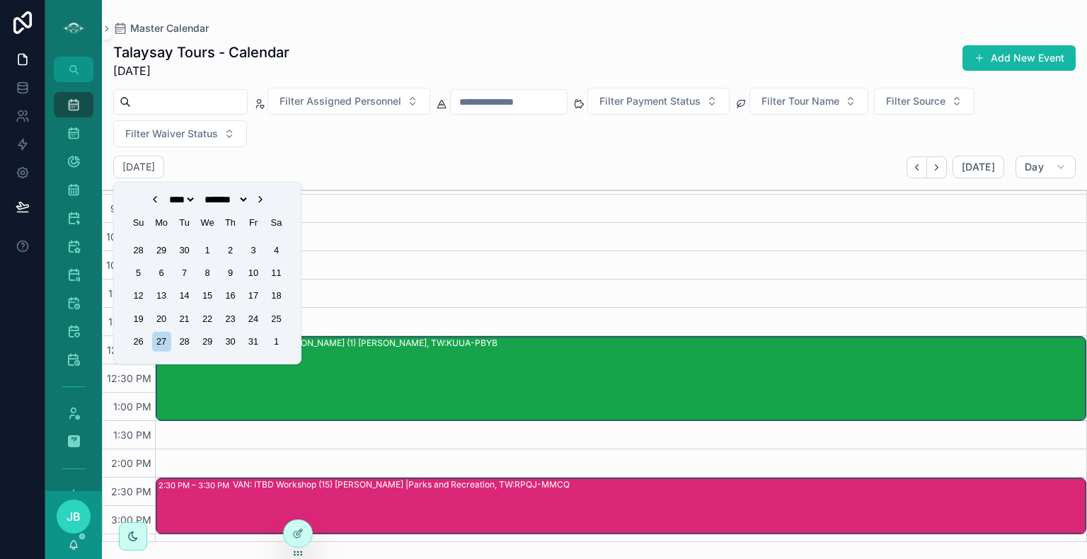
select select "*"
click at [251, 249] on div "3" at bounding box center [252, 249] width 19 height 19
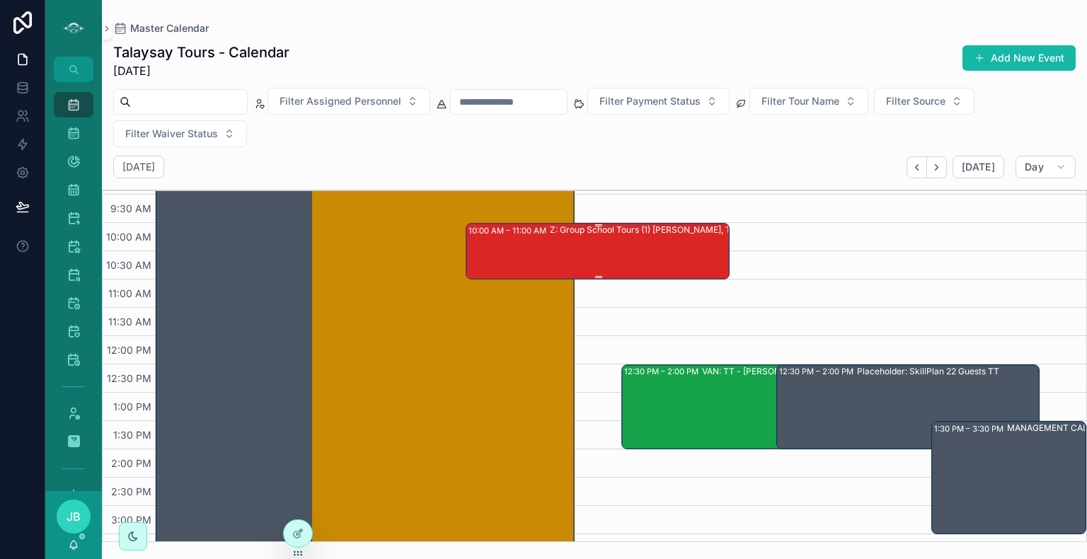
click at [651, 243] on div "Z: Group School Tours (1) [PERSON_NAME], TW:SISM-TIVQ" at bounding box center [668, 251] width 236 height 54
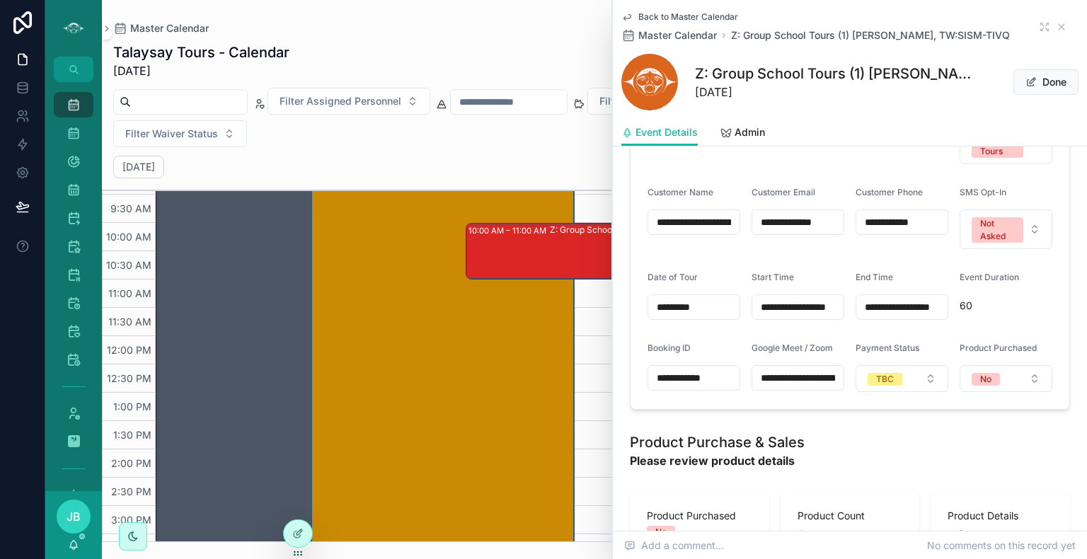
scroll to position [637, 0]
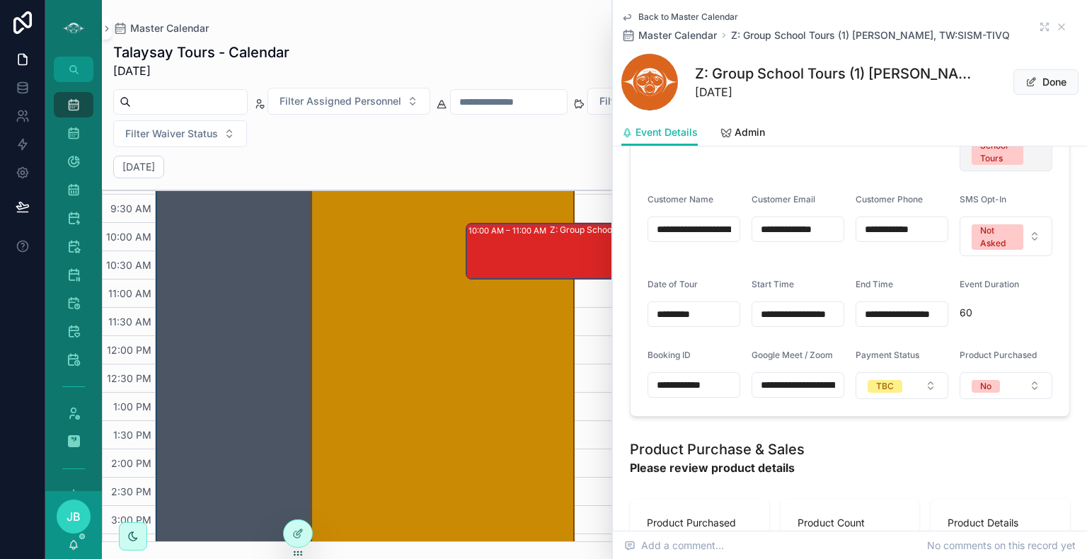
click at [996, 156] on div "Z: Group School Tours" at bounding box center [997, 139] width 35 height 51
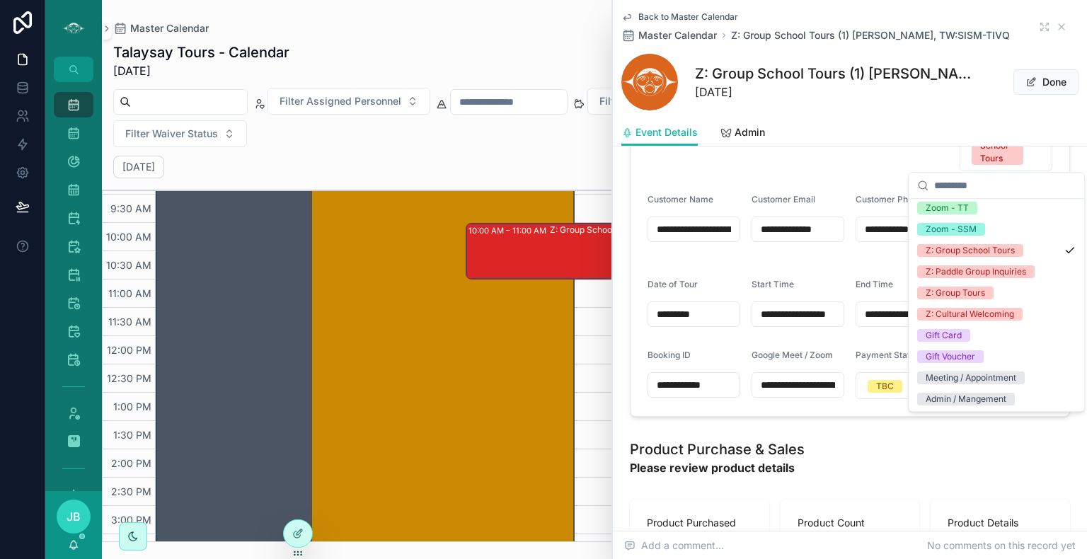
scroll to position [1844, 0]
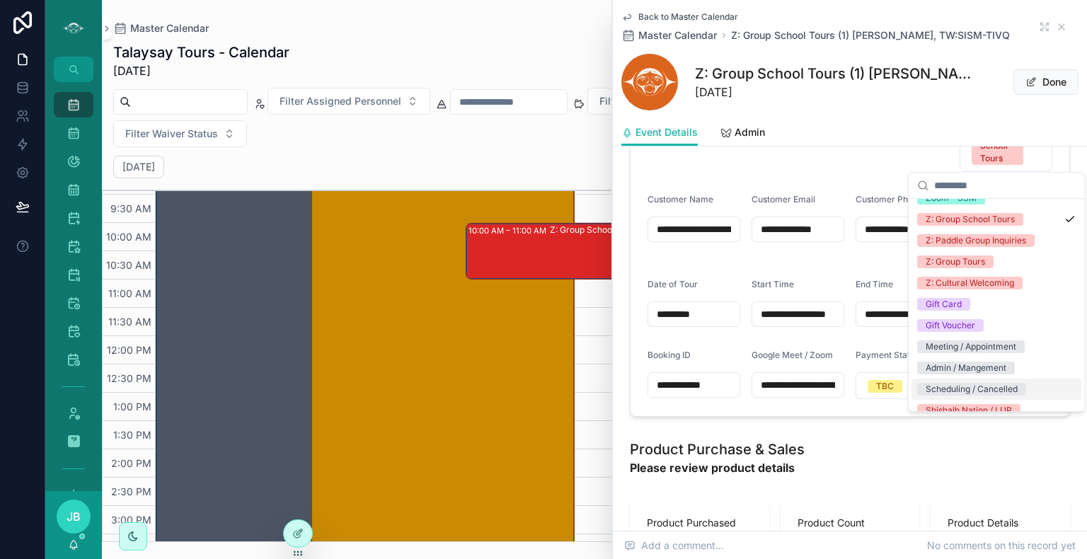
click at [993, 383] on div "Scheduling / Cancelled" at bounding box center [971, 389] width 92 height 13
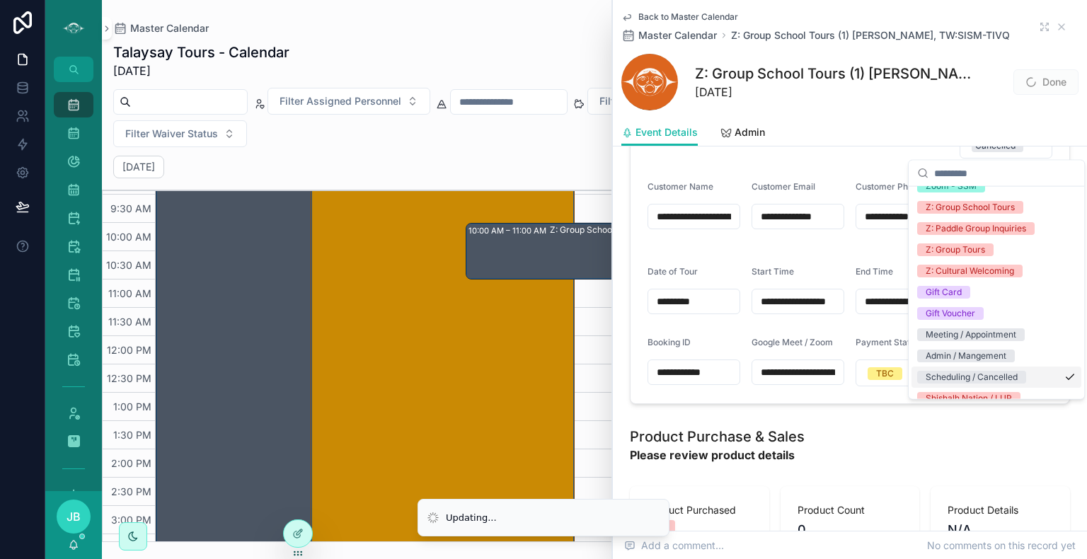
scroll to position [650, 0]
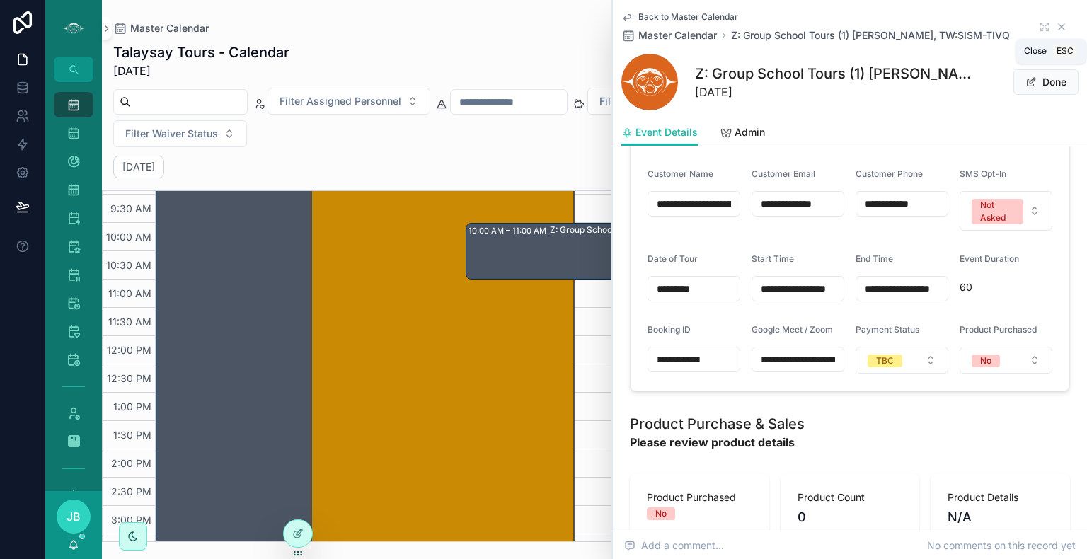
click at [1059, 28] on icon "scrollable content" at bounding box center [1062, 27] width 6 height 6
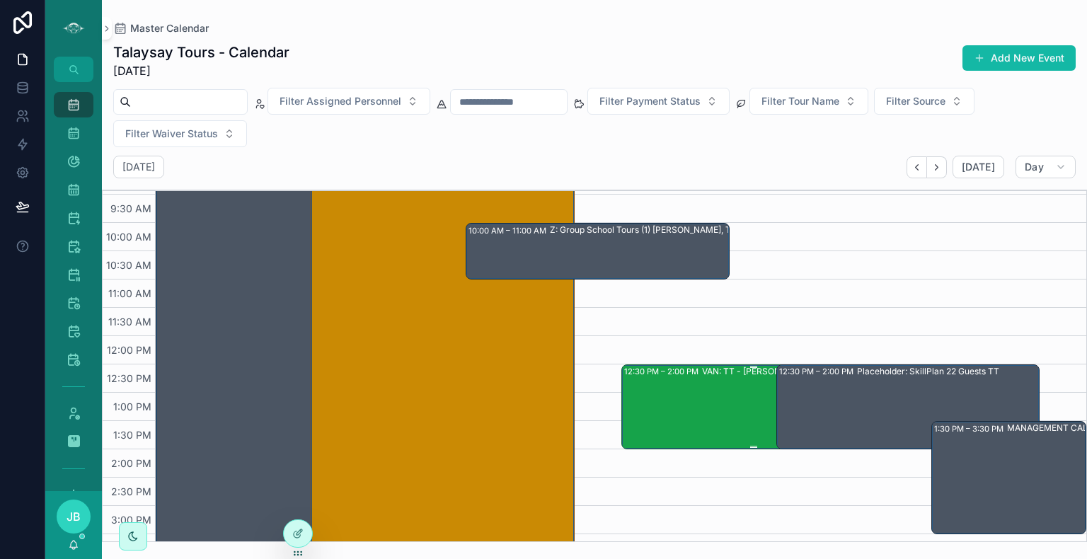
click at [688, 403] on div "12:30 PM – 2:00 PM VAN: TT - [PERSON_NAME] (20) [PERSON_NAME], TW:RHUT-SKJD" at bounding box center [754, 407] width 260 height 82
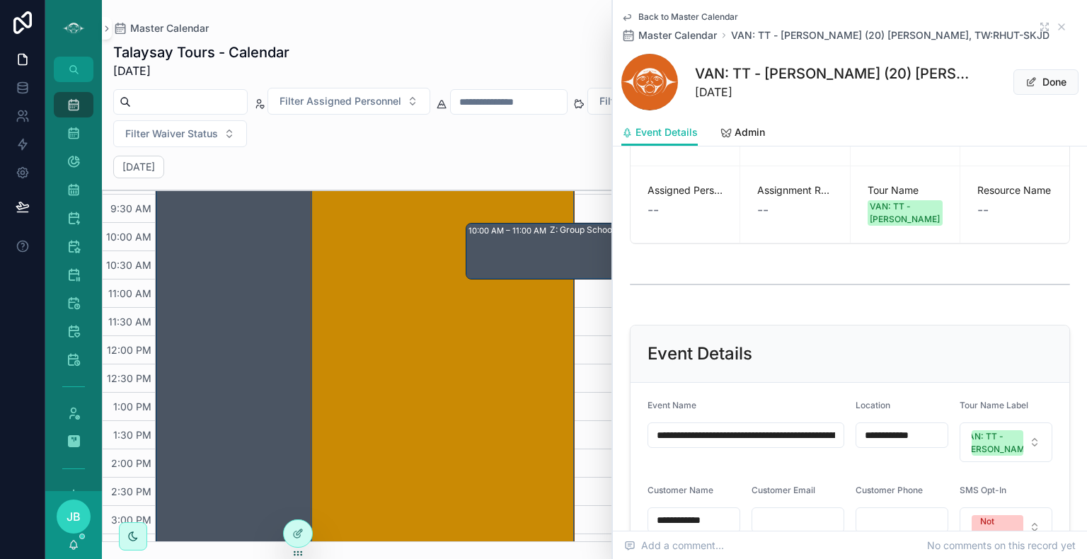
scroll to position [327, 0]
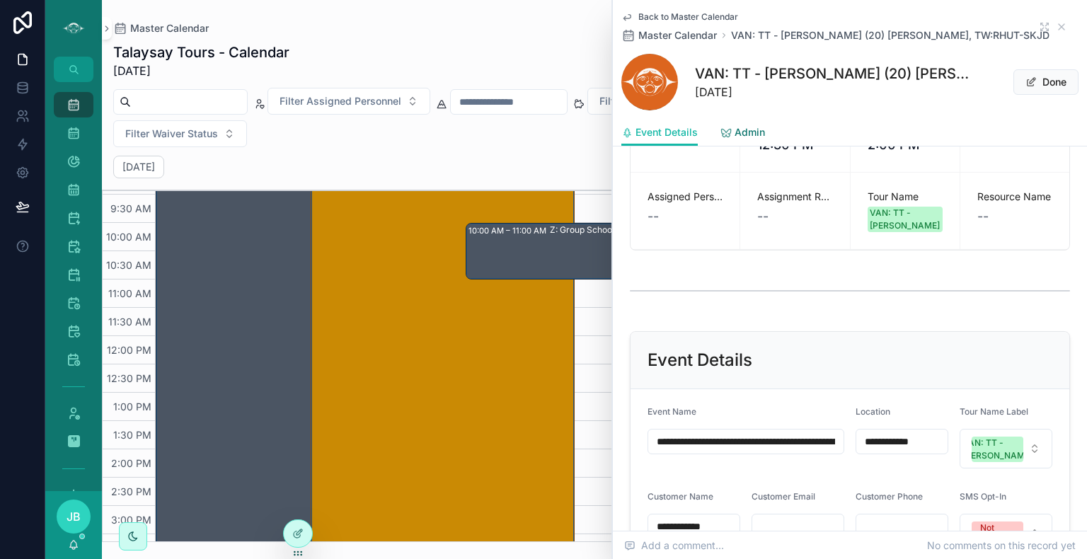
click at [748, 134] on span "Admin" at bounding box center [749, 132] width 30 height 14
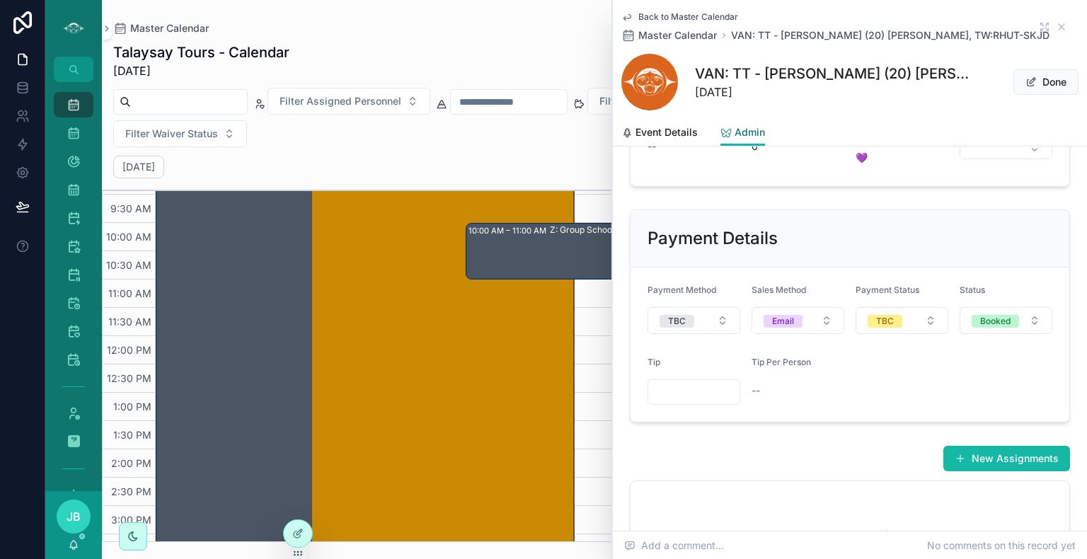
scroll to position [526, 0]
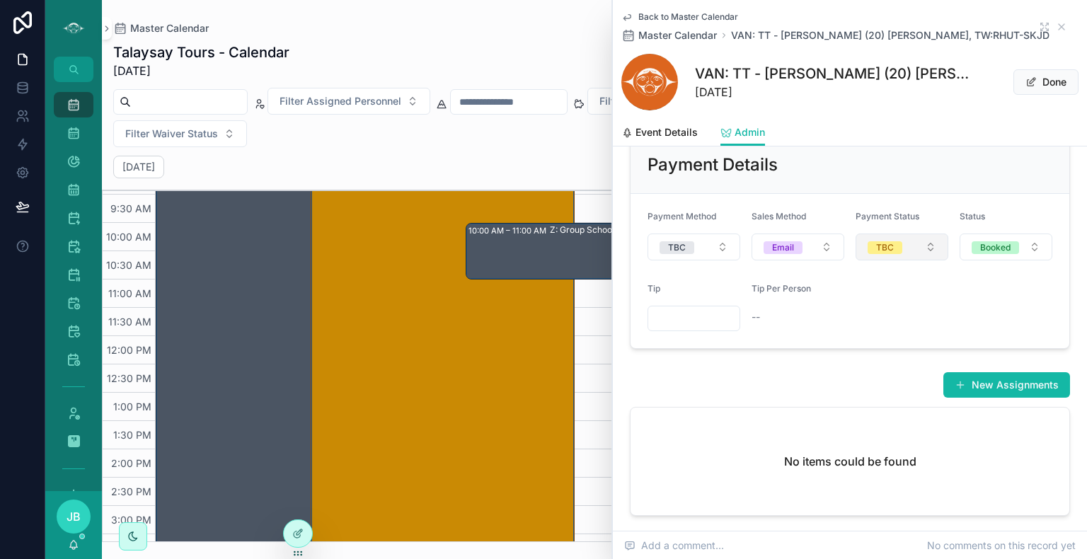
click at [882, 254] on div "TBC" at bounding box center [885, 247] width 18 height 13
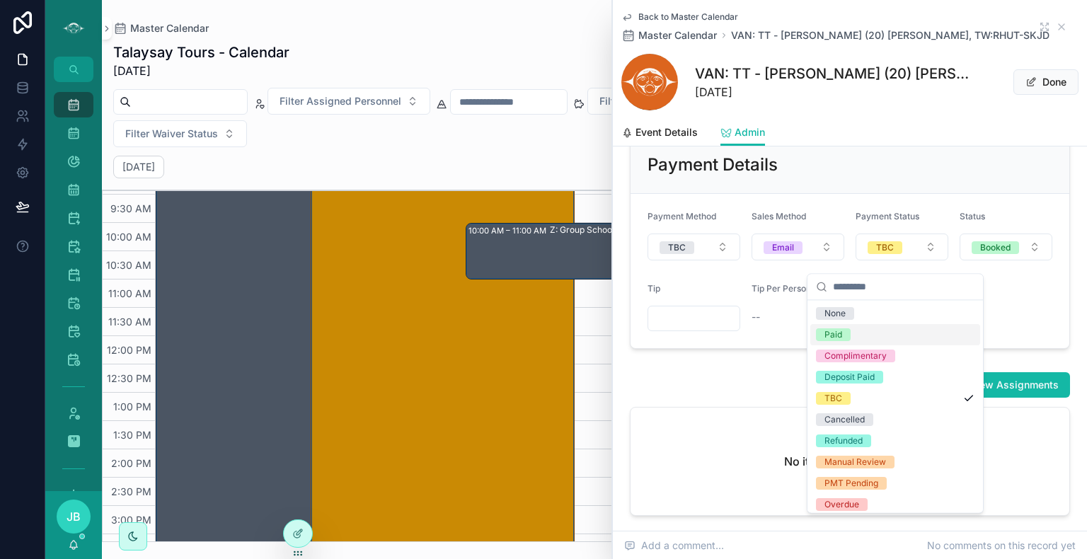
click at [841, 338] on span "Paid" at bounding box center [833, 334] width 35 height 13
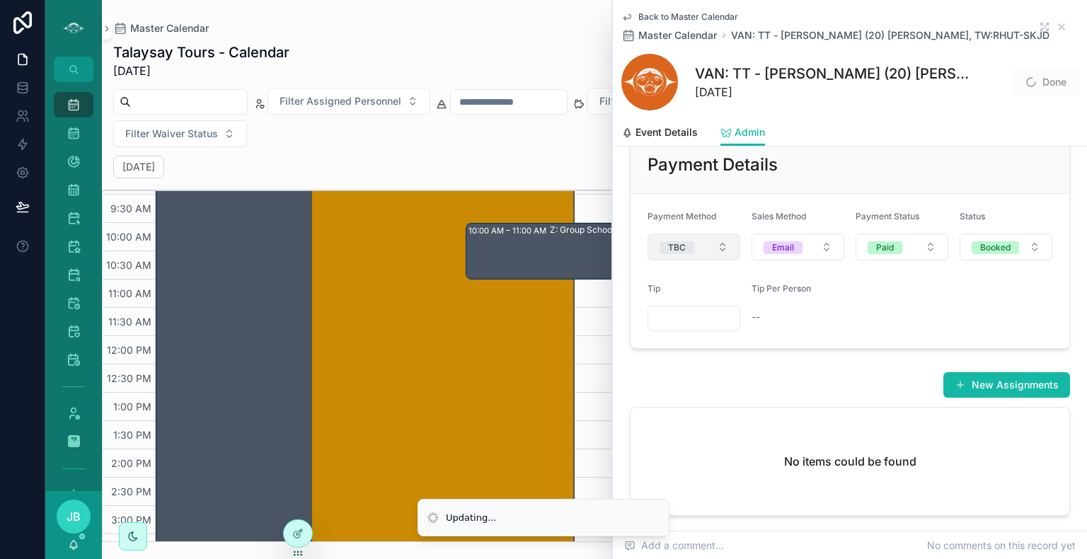
click at [705, 251] on button "TBC" at bounding box center [693, 246] width 93 height 27
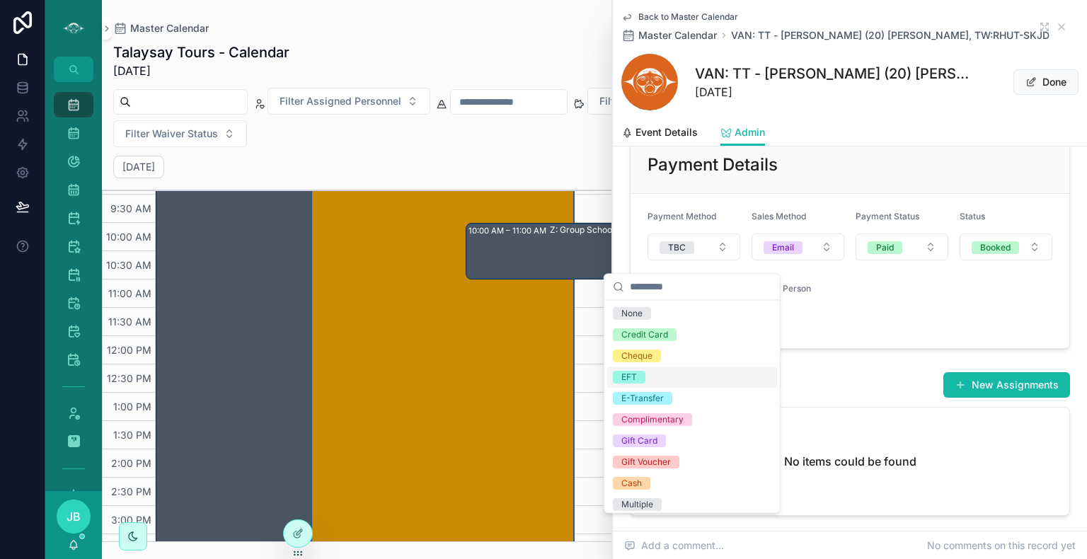
click at [647, 376] on div "EFT" at bounding box center [692, 377] width 170 height 21
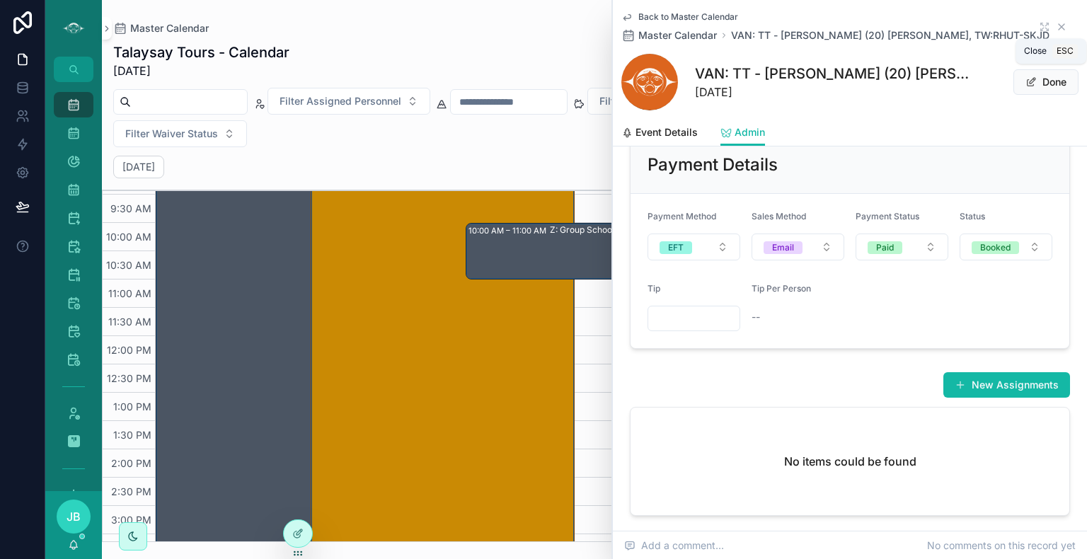
click at [1059, 27] on icon "scrollable content" at bounding box center [1062, 27] width 6 height 6
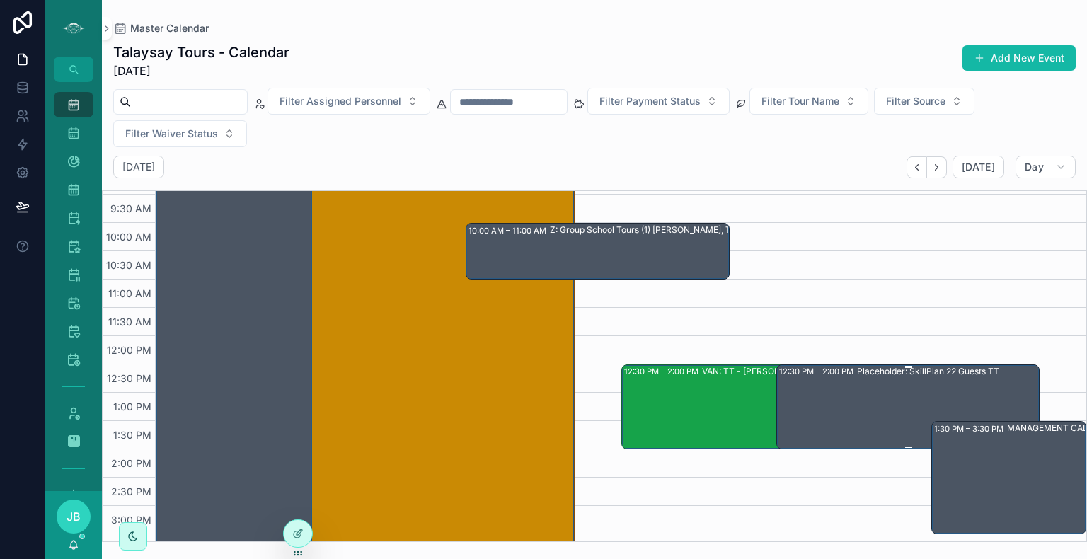
click at [847, 391] on div "12:30 PM – 2:00 PM Placeholder: SkillPlan 22 Guests TT" at bounding box center [909, 407] width 260 height 82
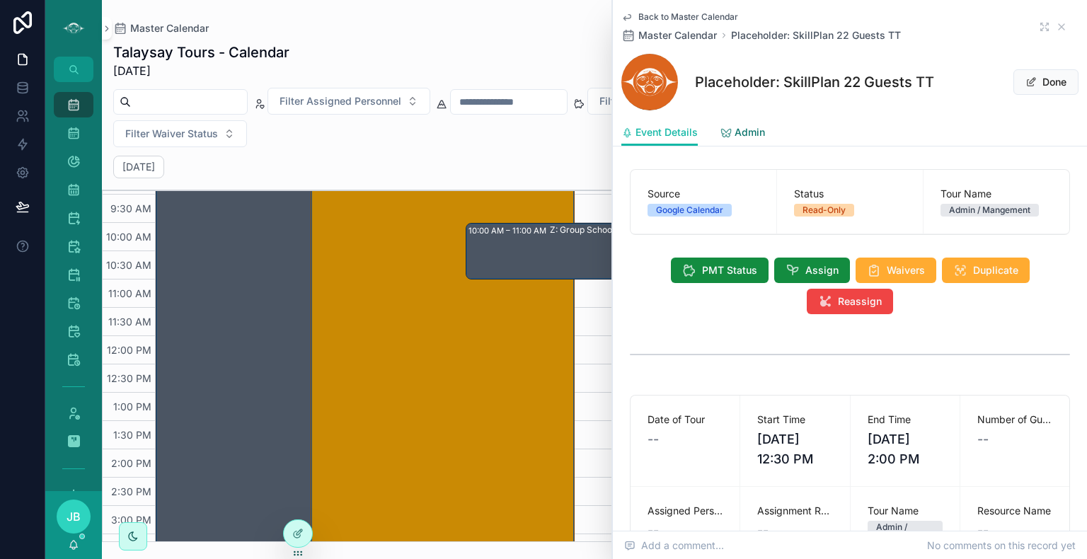
click at [749, 128] on span "Admin" at bounding box center [749, 132] width 30 height 14
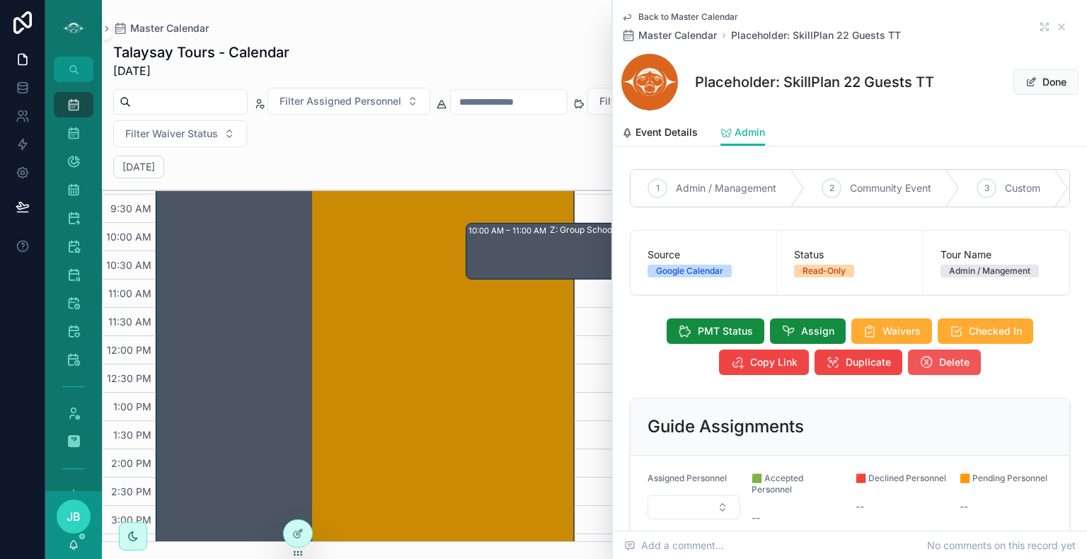
click at [939, 367] on span "Delete" at bounding box center [954, 362] width 30 height 14
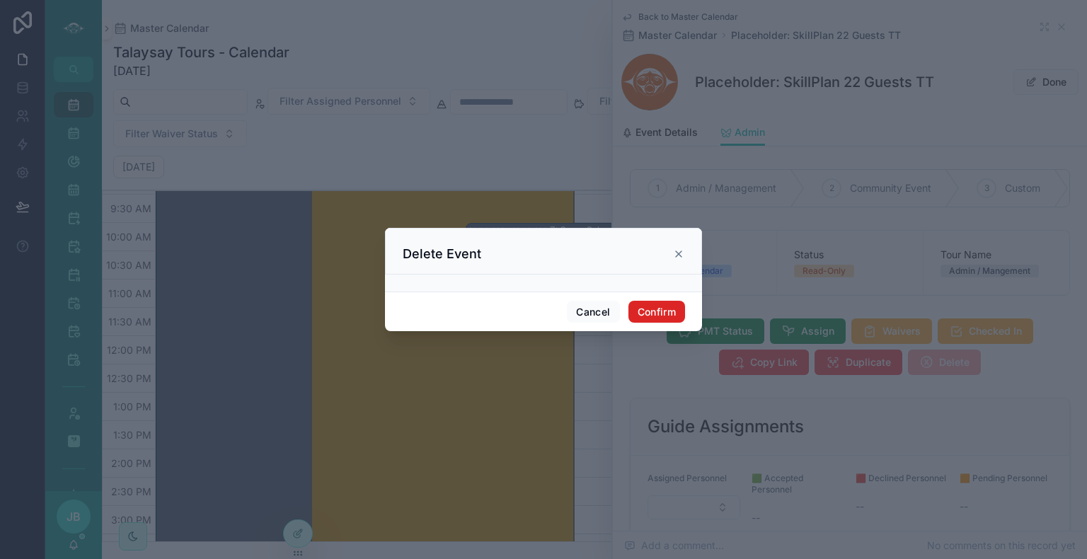
click at [674, 316] on button "Confirm" at bounding box center [656, 312] width 57 height 23
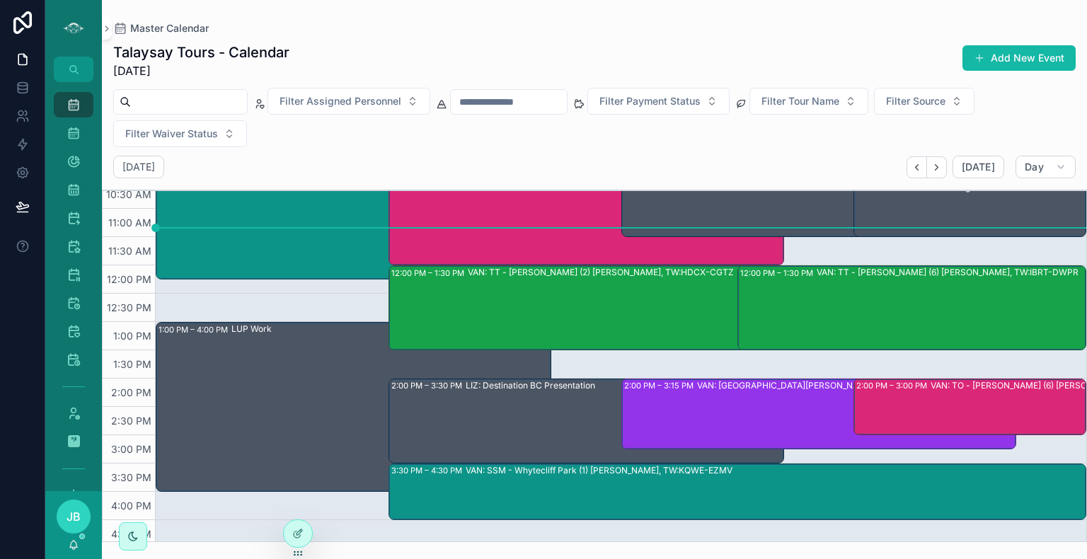
scroll to position [267, 0]
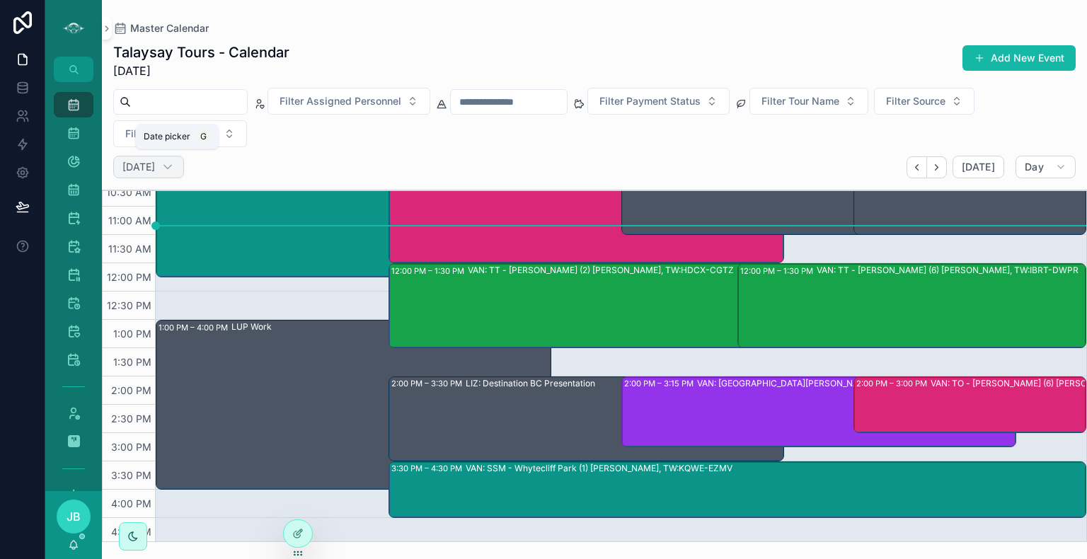
click at [155, 173] on h2 "[DATE]" at bounding box center [138, 167] width 33 height 14
select select "****"
select select "*"
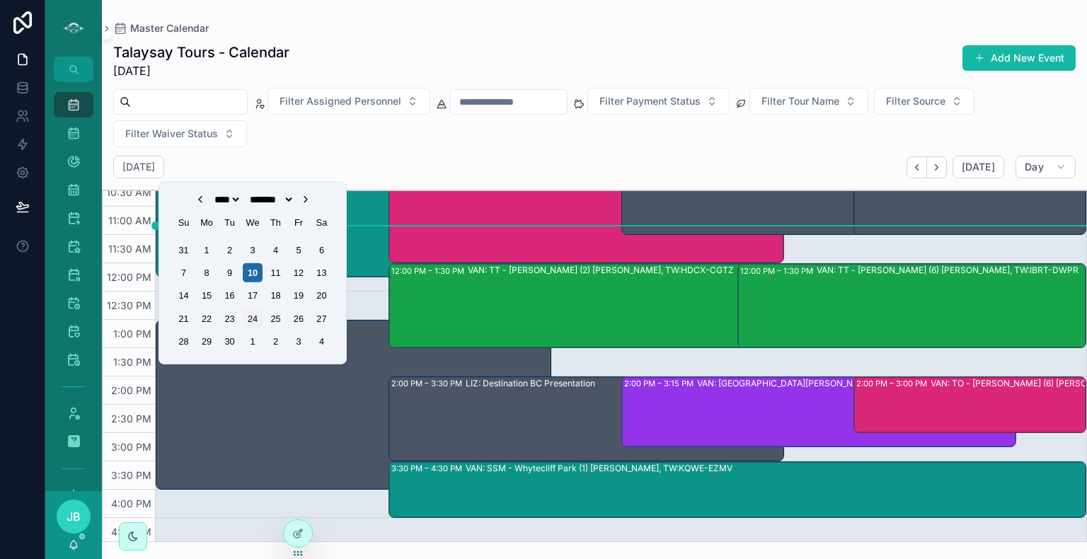
click at [247, 321] on div "24" at bounding box center [252, 318] width 19 height 19
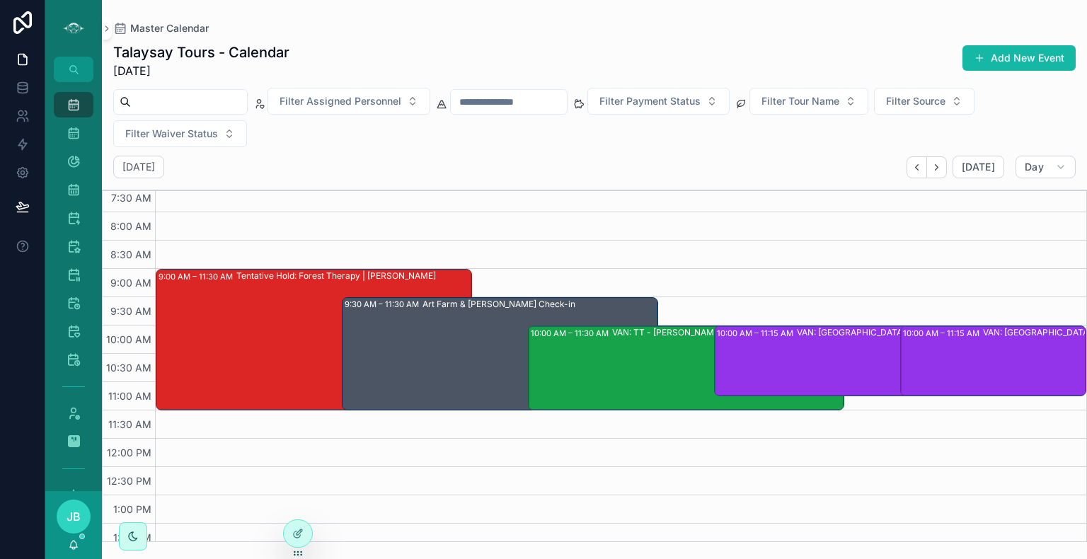
scroll to position [103, 0]
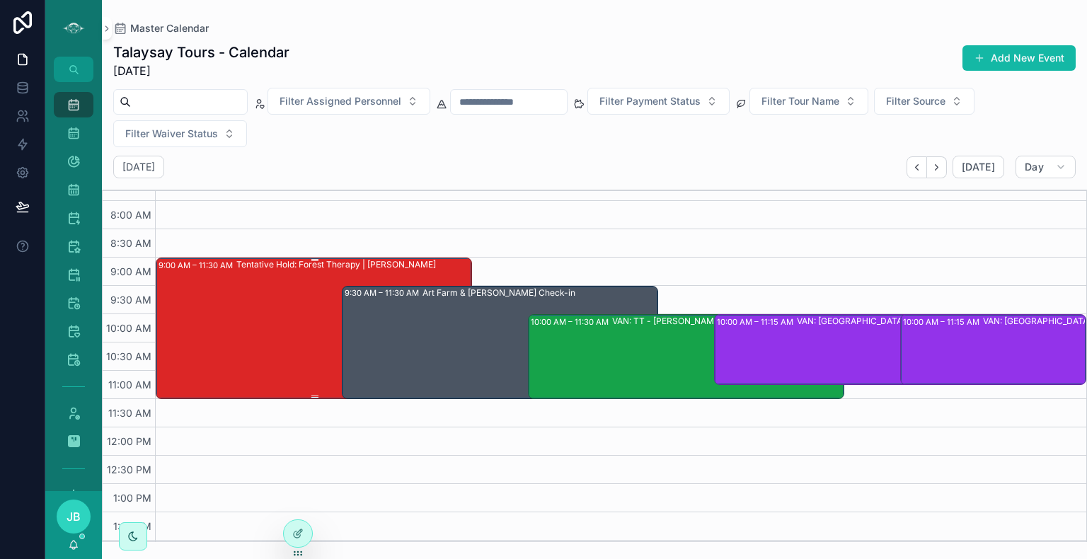
click at [275, 284] on div "Tentative Hold: Forest Therapy | [PERSON_NAME]" at bounding box center [353, 327] width 234 height 139
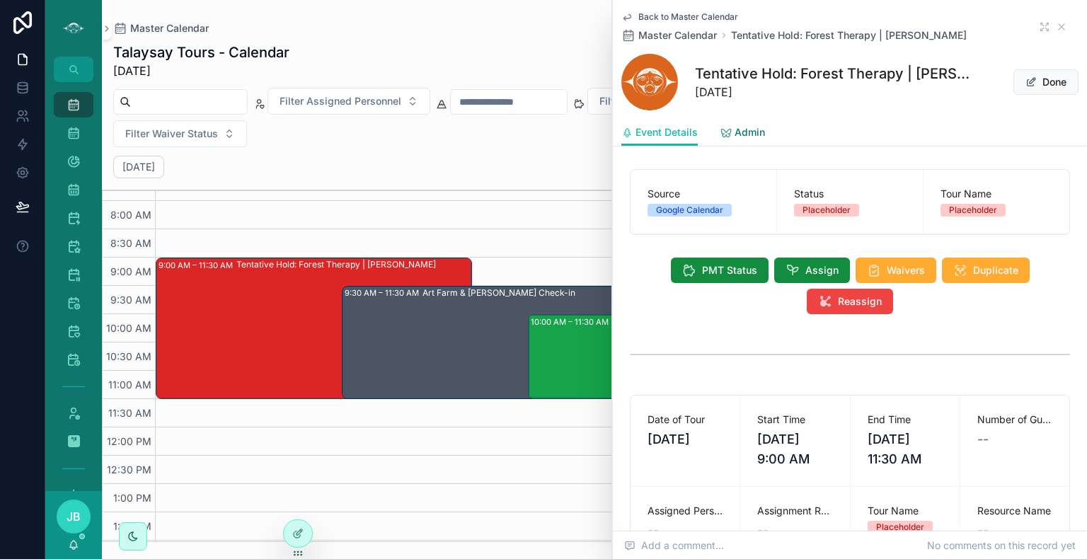
click at [735, 130] on span "Admin" at bounding box center [749, 132] width 30 height 14
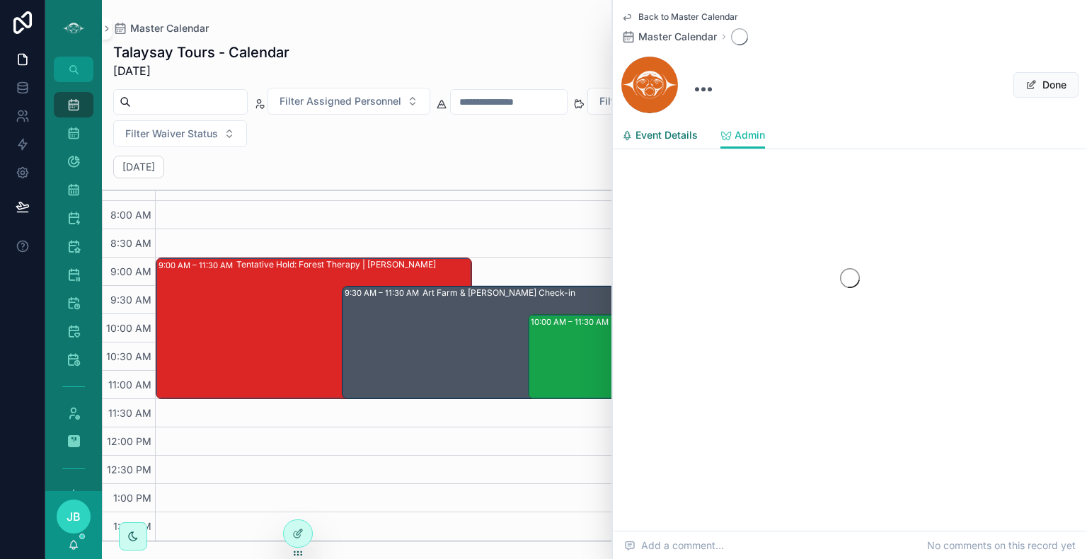
click at [671, 132] on span "Event Details" at bounding box center [666, 135] width 62 height 14
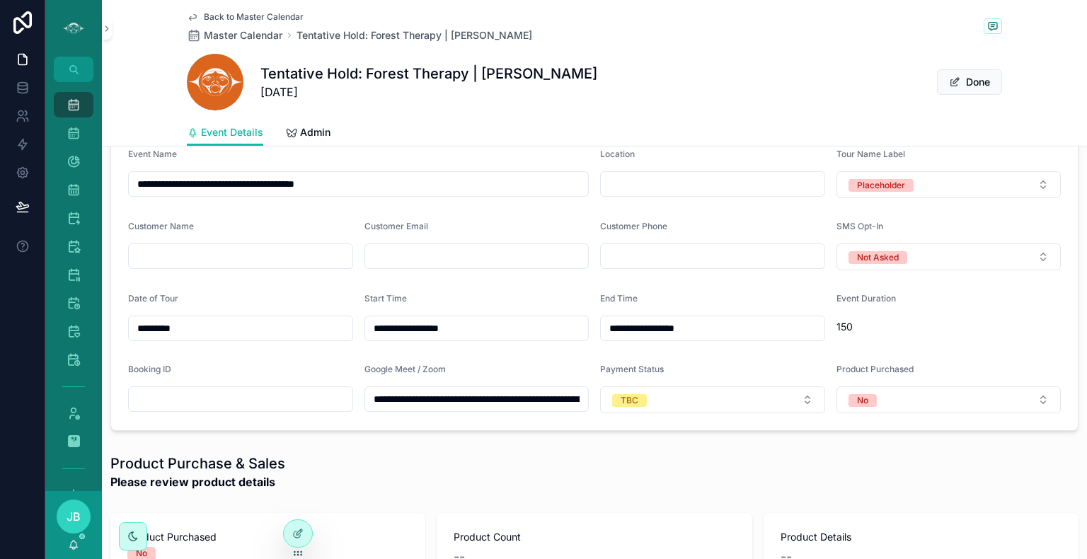
scroll to position [442, 0]
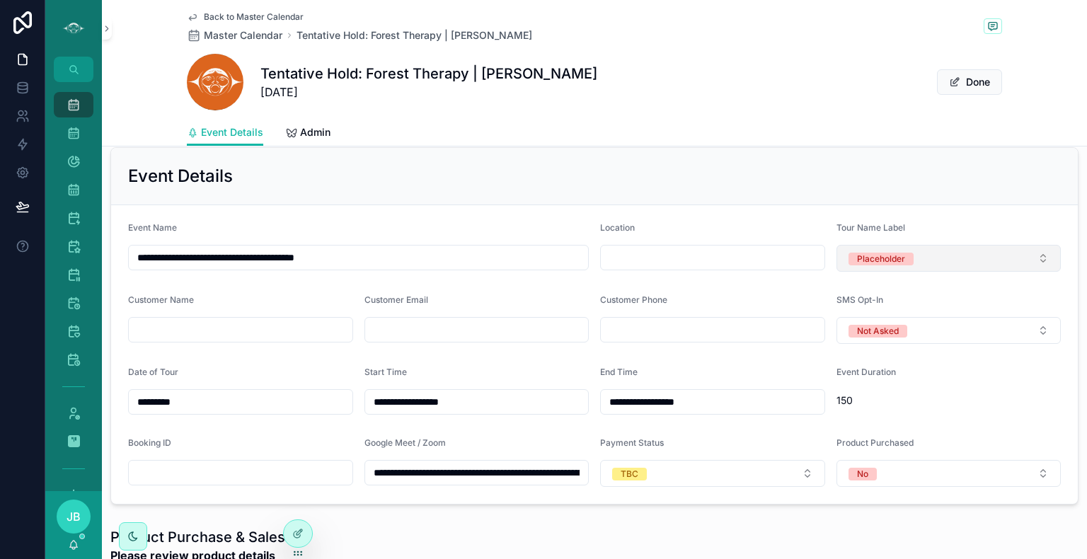
click at [917, 253] on button "Placeholder" at bounding box center [948, 258] width 225 height 27
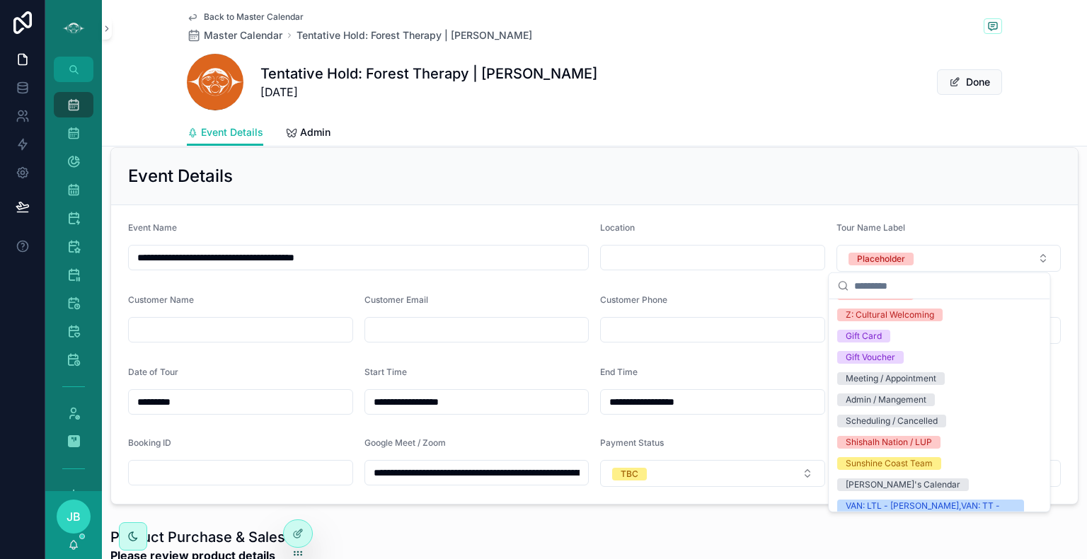
scroll to position [1633, 0]
click at [922, 422] on div "Scheduling / Cancelled" at bounding box center [892, 420] width 92 height 13
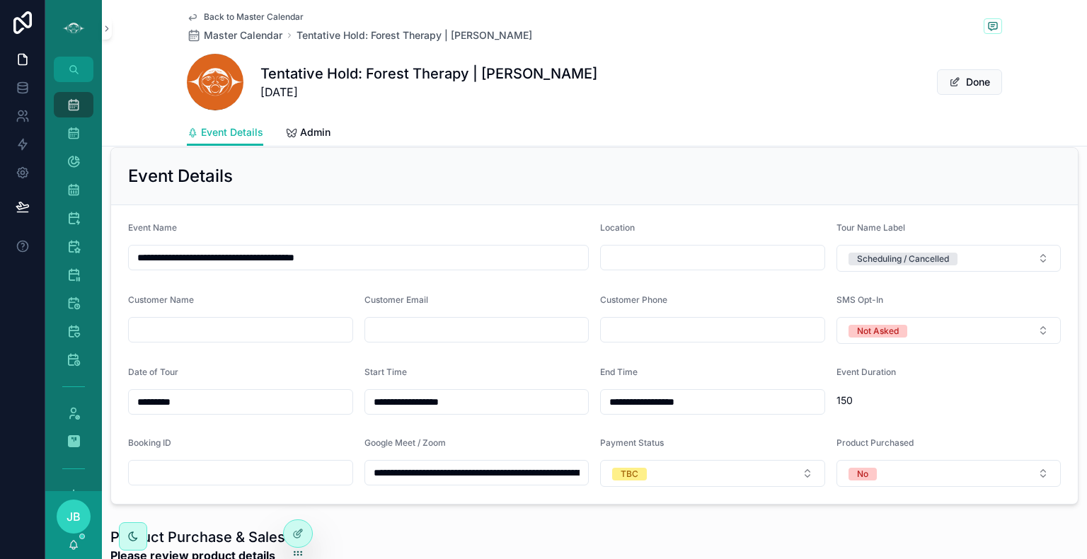
click at [197, 13] on link "Back to Master Calendar" at bounding box center [245, 16] width 117 height 11
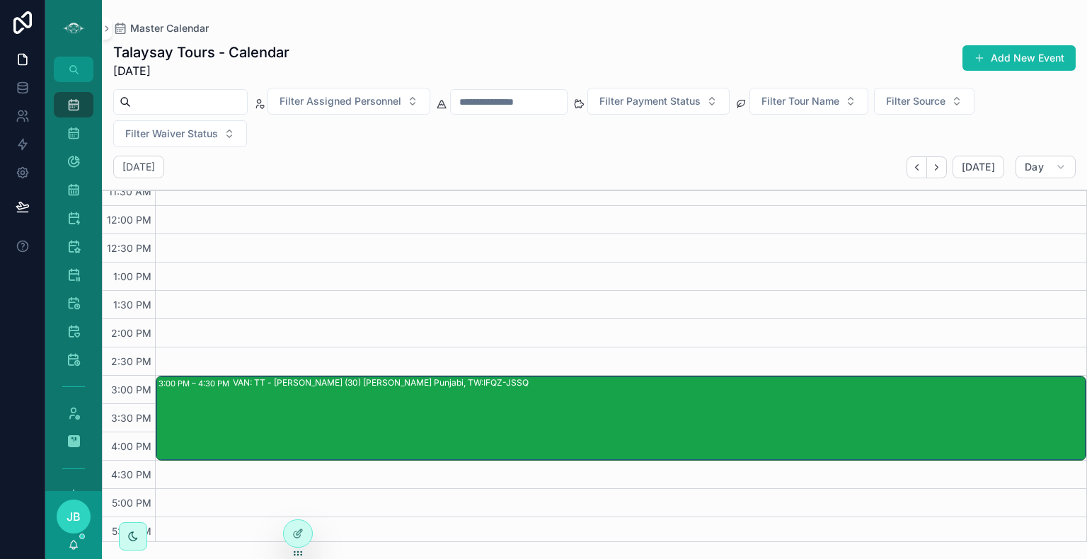
scroll to position [284, 0]
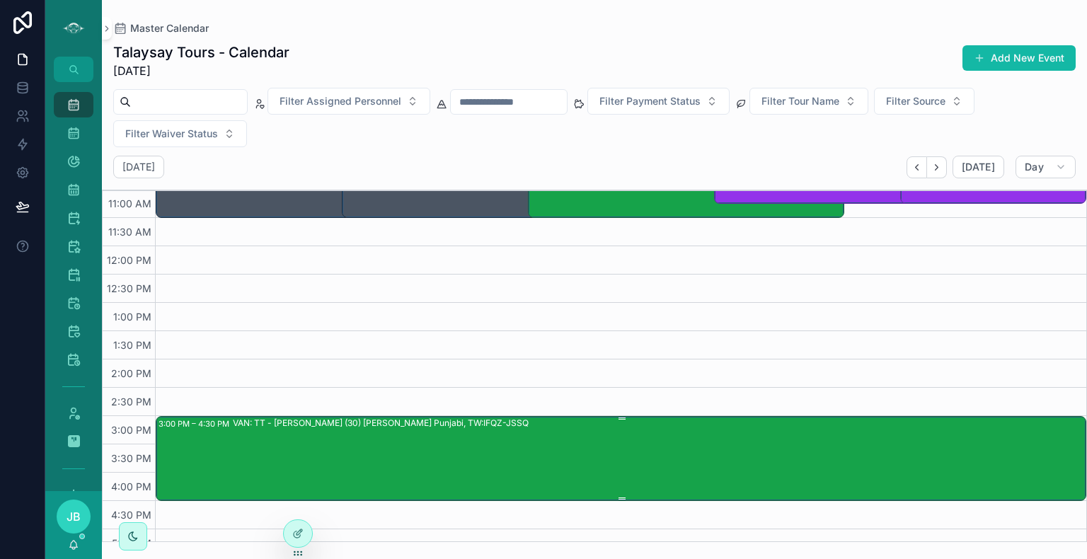
click at [446, 429] on div "VAN: TT - [PERSON_NAME] (30) [PERSON_NAME] Punjabi, TW:IFQZ-JSSQ" at bounding box center [659, 458] width 852 height 82
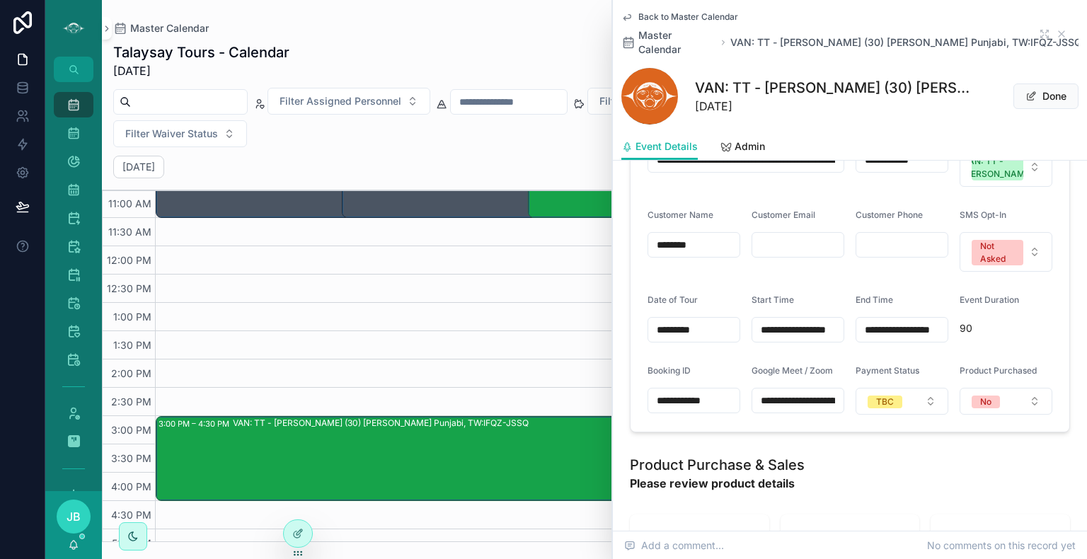
scroll to position [480, 0]
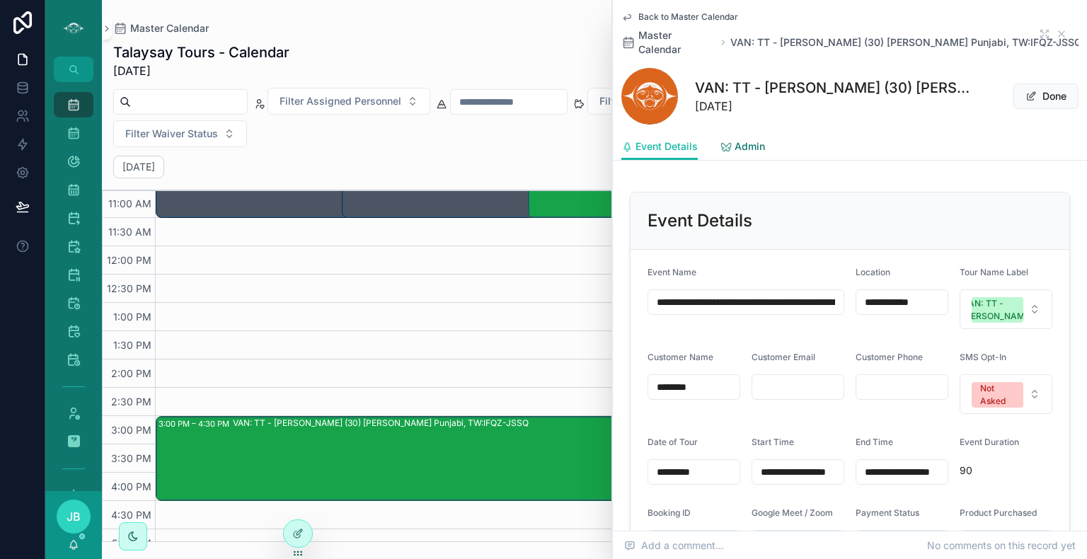
click at [744, 139] on span "Admin" at bounding box center [749, 146] width 30 height 14
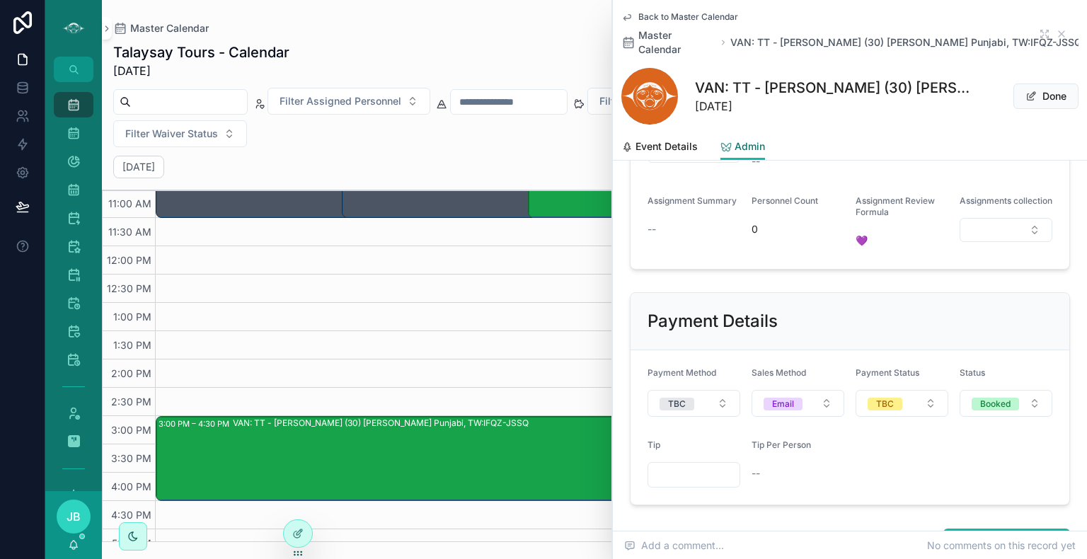
scroll to position [402, 0]
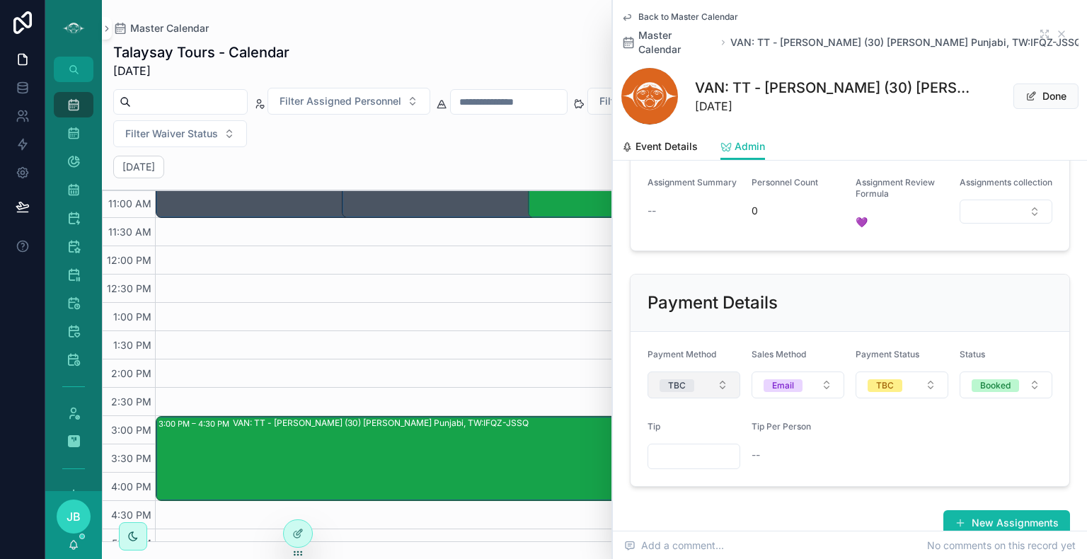
click at [669, 378] on span "TBC" at bounding box center [676, 385] width 35 height 14
click at [897, 385] on button "TBC" at bounding box center [901, 384] width 93 height 27
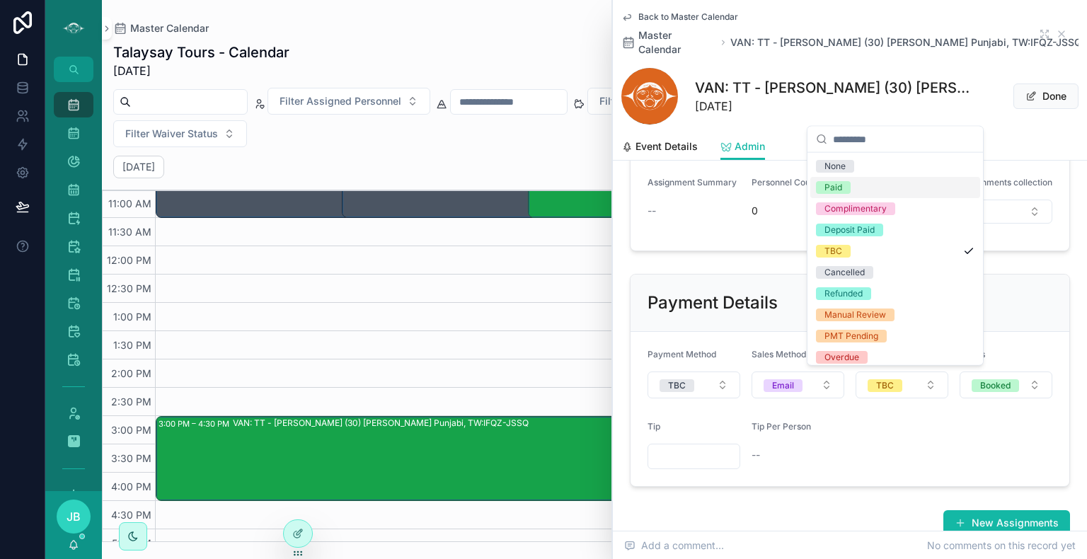
click at [840, 177] on div "Paid" at bounding box center [895, 187] width 170 height 21
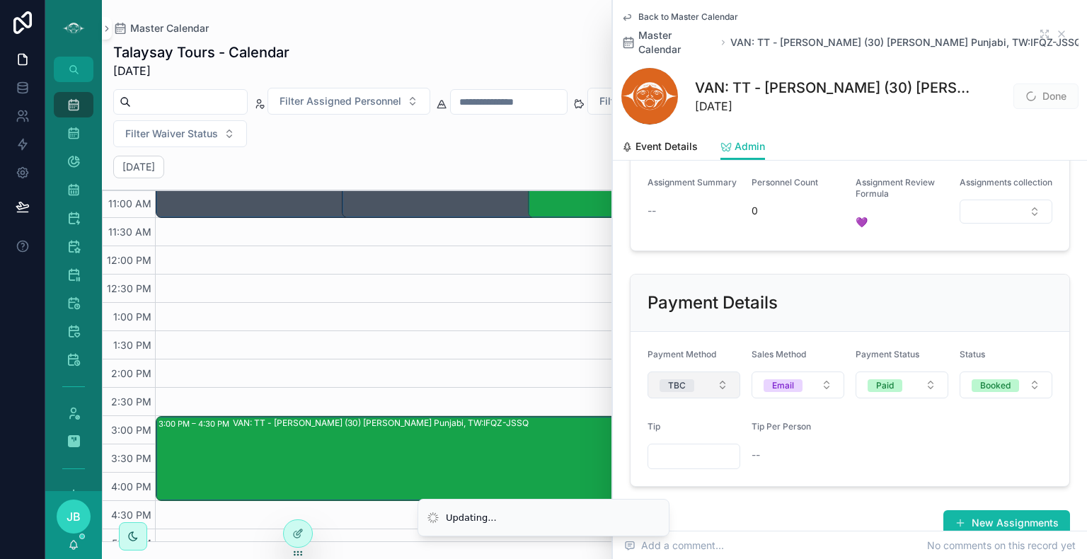
click at [696, 383] on button "TBC" at bounding box center [693, 384] width 93 height 27
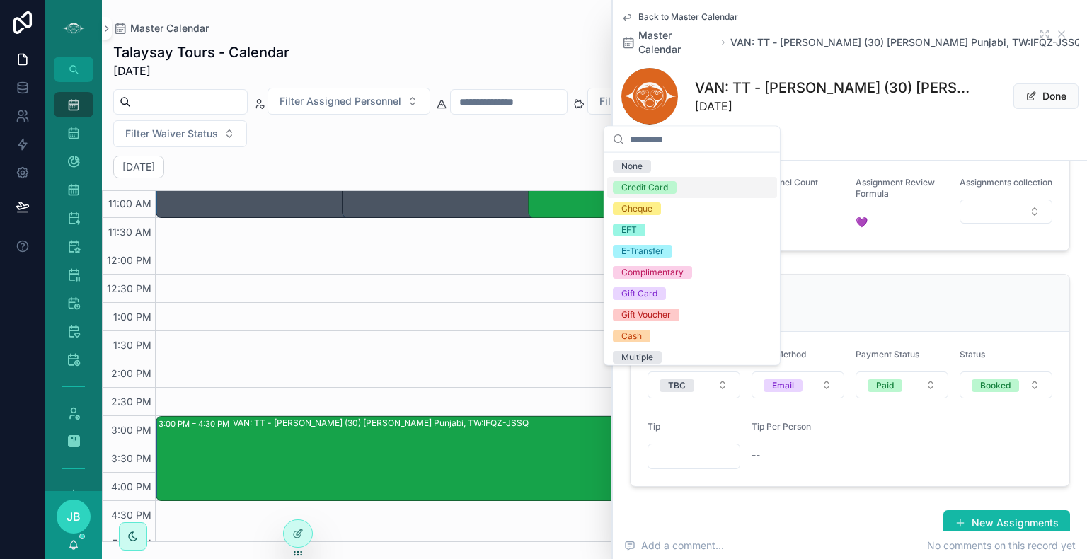
click at [659, 185] on div "Credit Card" at bounding box center [644, 187] width 47 height 13
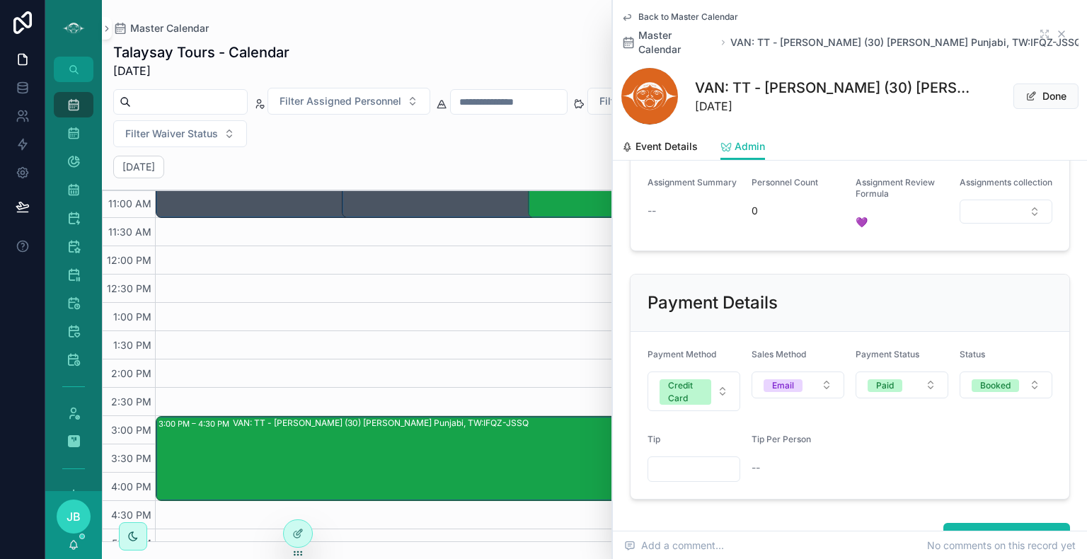
click at [1059, 31] on icon "scrollable content" at bounding box center [1062, 34] width 6 height 6
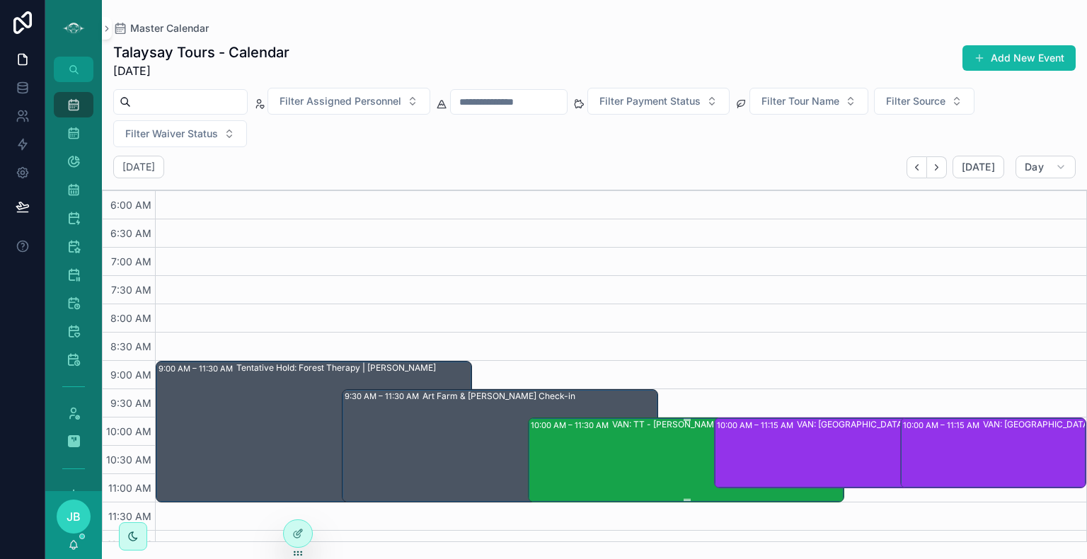
click at [679, 468] on div "VAN: TT - [PERSON_NAME] (19) [PERSON_NAME], TW:HXAA-WZFN" at bounding box center [746, 459] width 269 height 82
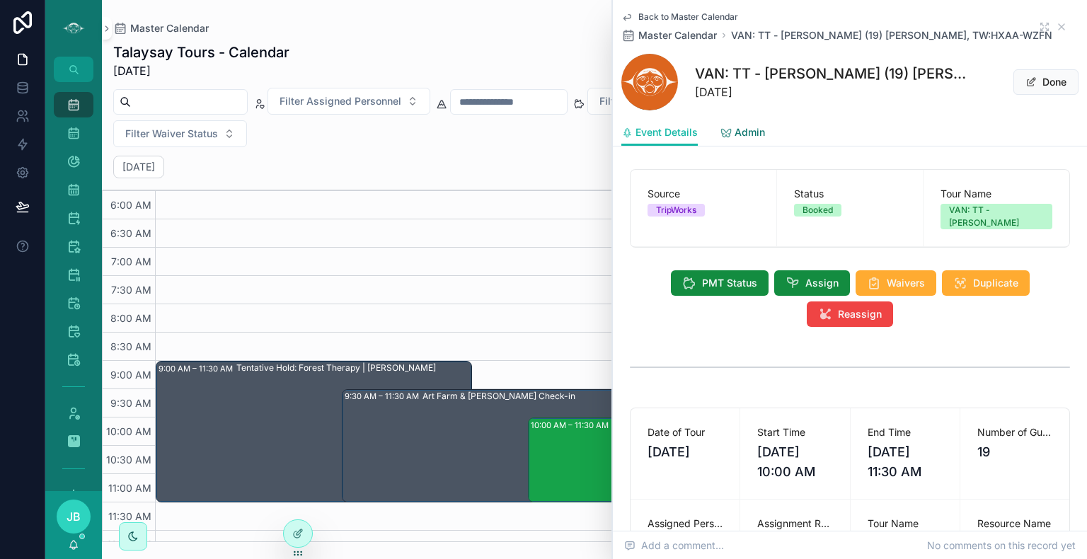
click at [742, 134] on span "Admin" at bounding box center [749, 132] width 30 height 14
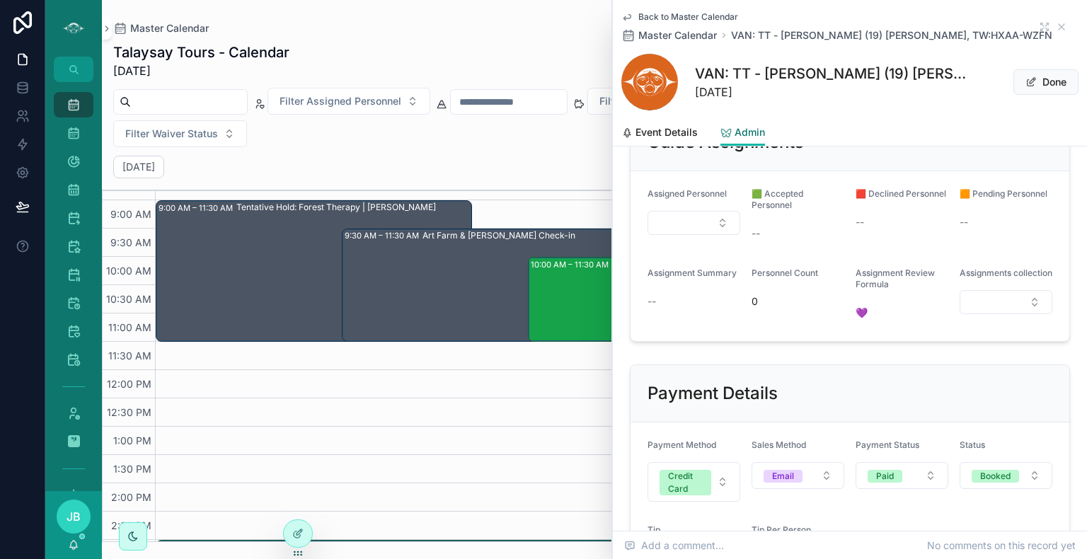
scroll to position [263, 0]
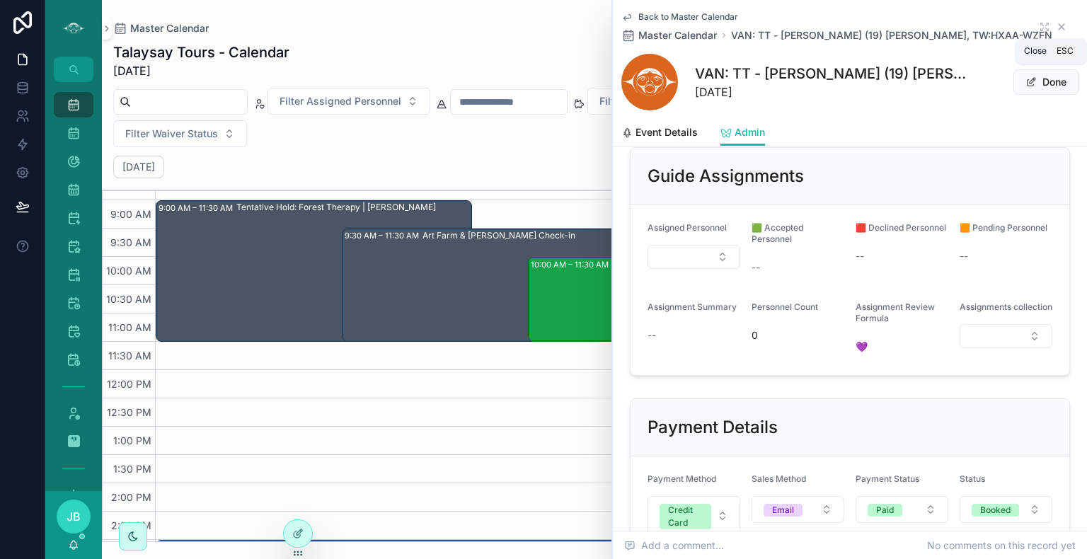
click at [1056, 30] on icon "scrollable content" at bounding box center [1061, 26] width 11 height 11
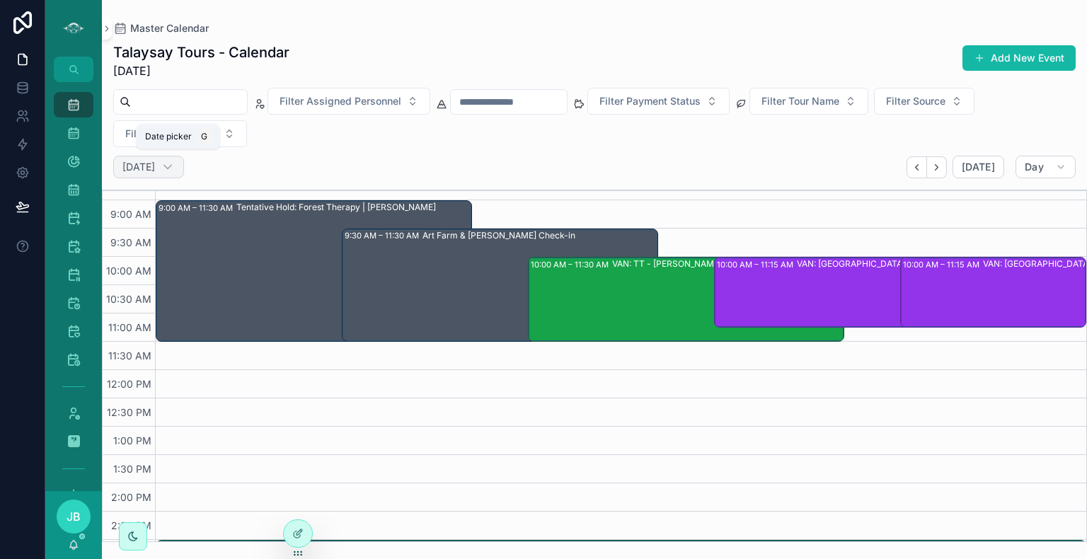
click at [155, 167] on h2 "[DATE]" at bounding box center [138, 167] width 33 height 14
select select "****"
select select "*"
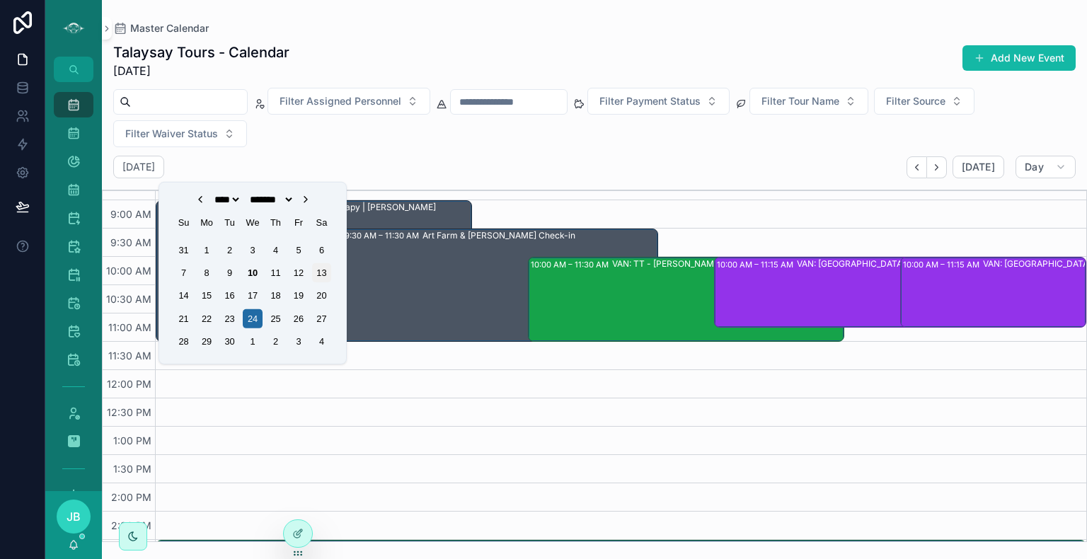
click at [321, 273] on div "13" at bounding box center [321, 272] width 19 height 19
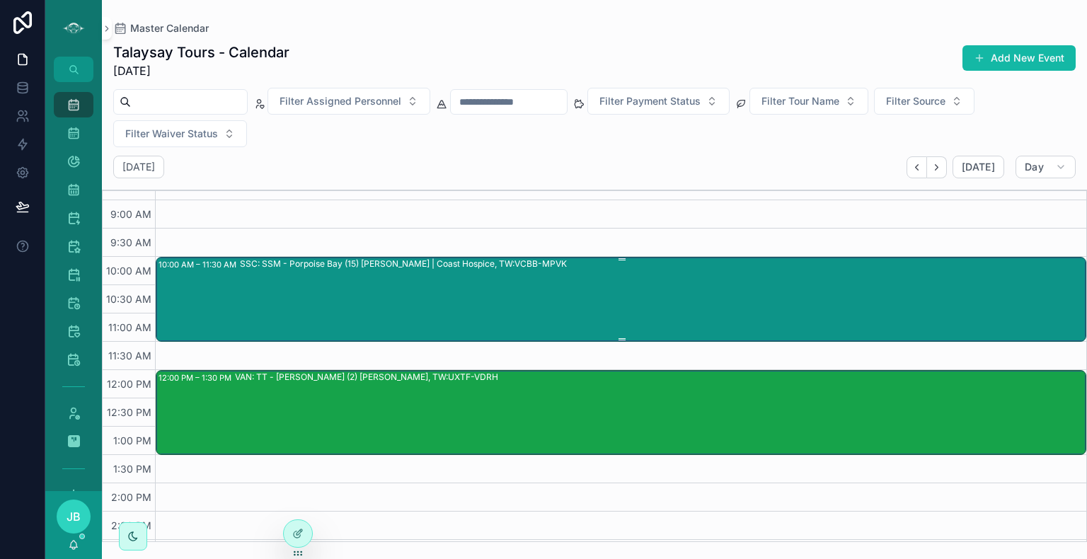
click at [610, 277] on div "SSC: SSM - Porpoise Bay (15) [PERSON_NAME] | Coast Hospice, TW:VCBB-MPVK" at bounding box center [662, 299] width 845 height 82
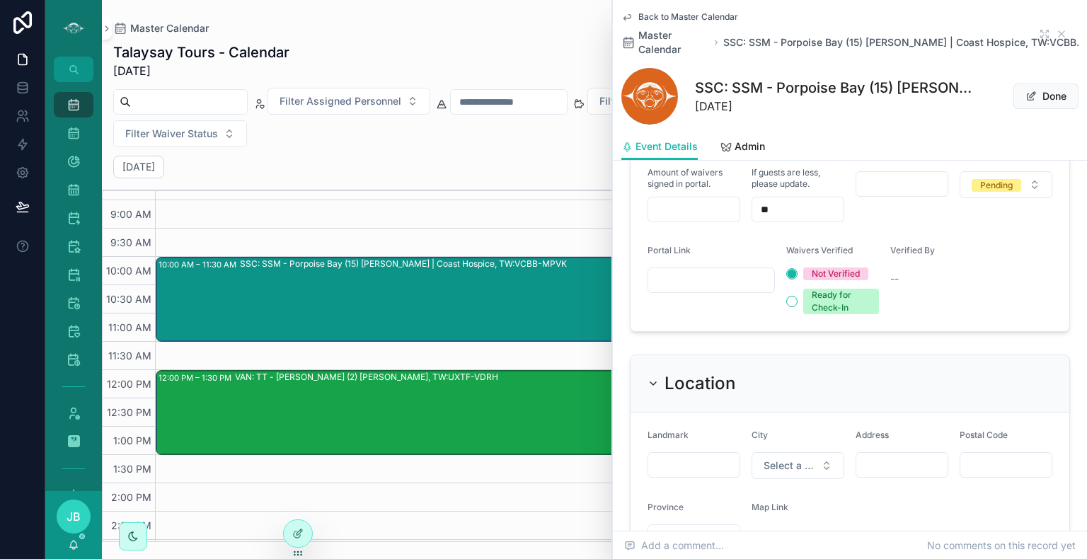
scroll to position [1238, 0]
click at [746, 151] on span "Admin" at bounding box center [749, 146] width 30 height 14
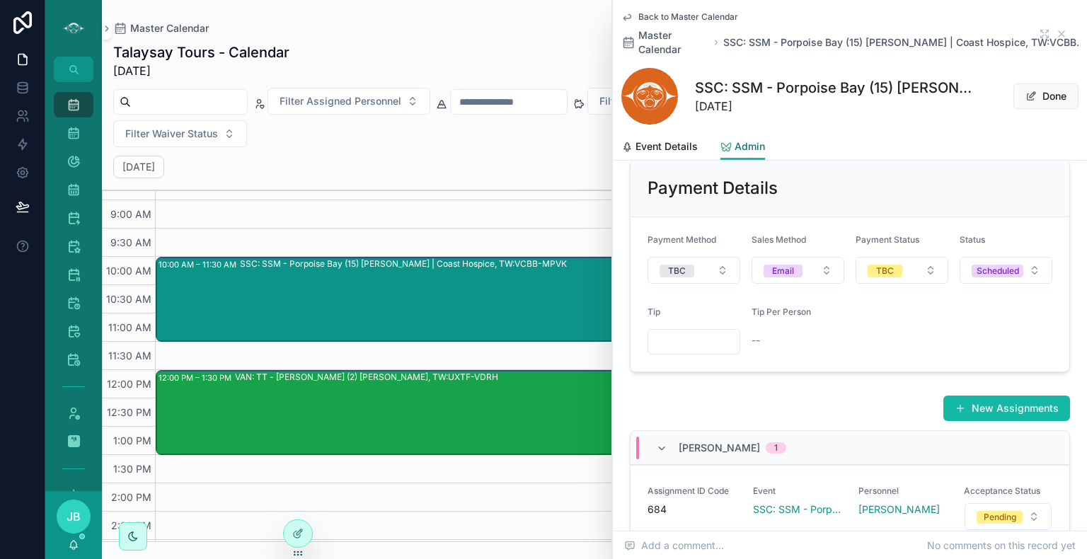
scroll to position [592, 0]
click at [693, 262] on button "TBC" at bounding box center [693, 270] width 93 height 27
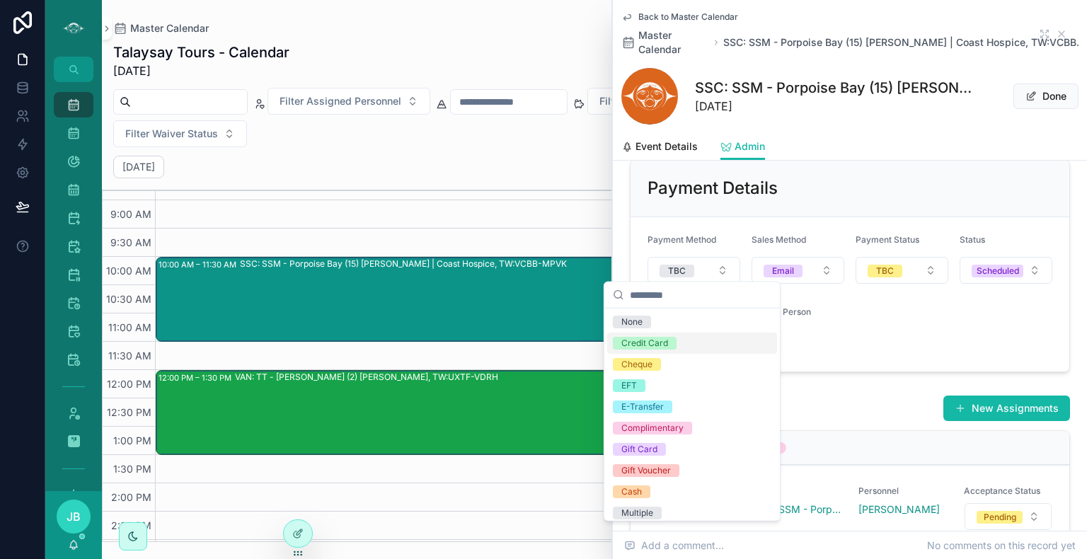
click at [659, 342] on div "Credit Card" at bounding box center [644, 343] width 47 height 13
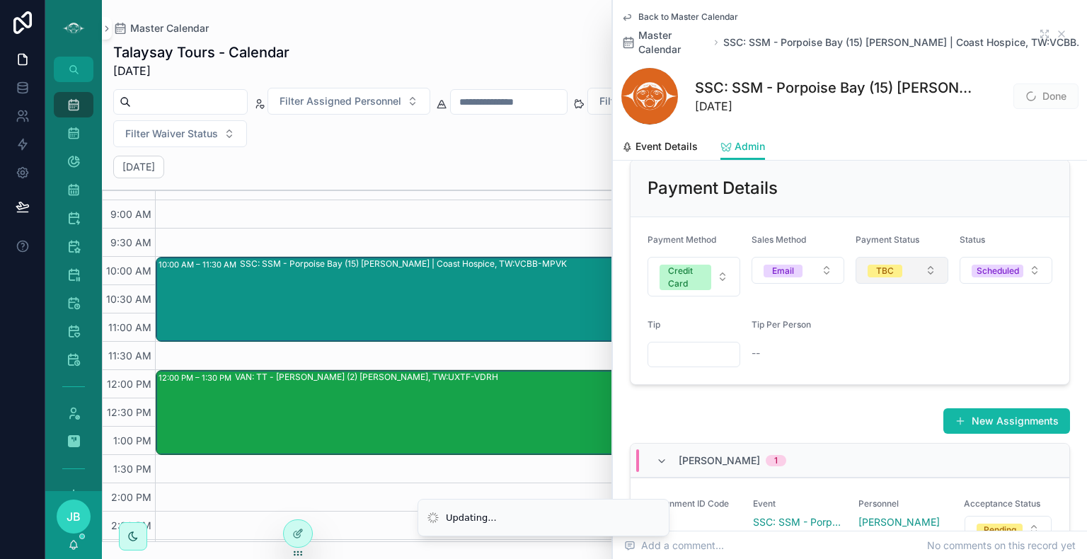
click at [896, 265] on span "TBC" at bounding box center [884, 271] width 35 height 13
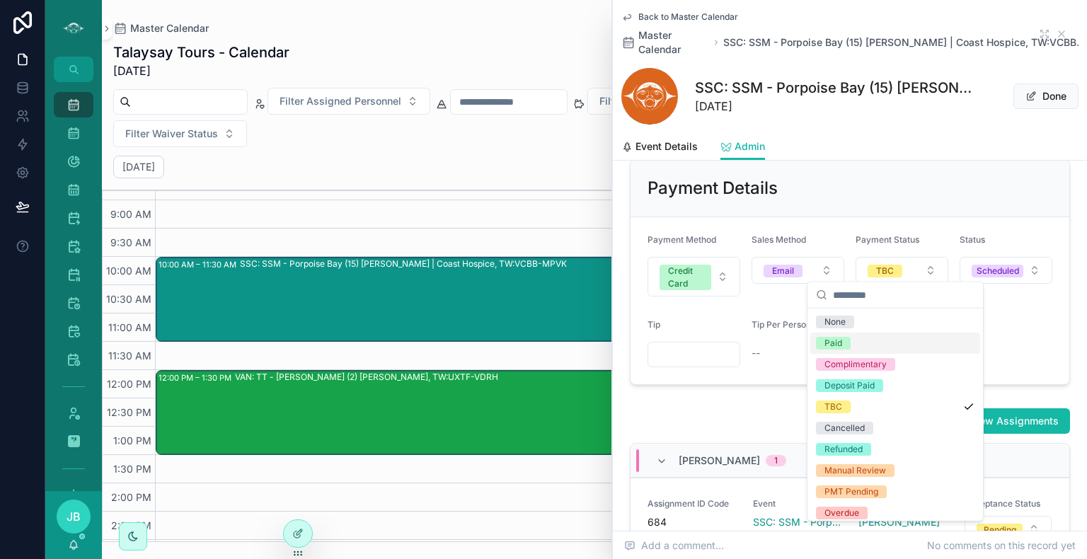
click at [849, 337] on span "Paid" at bounding box center [833, 343] width 35 height 13
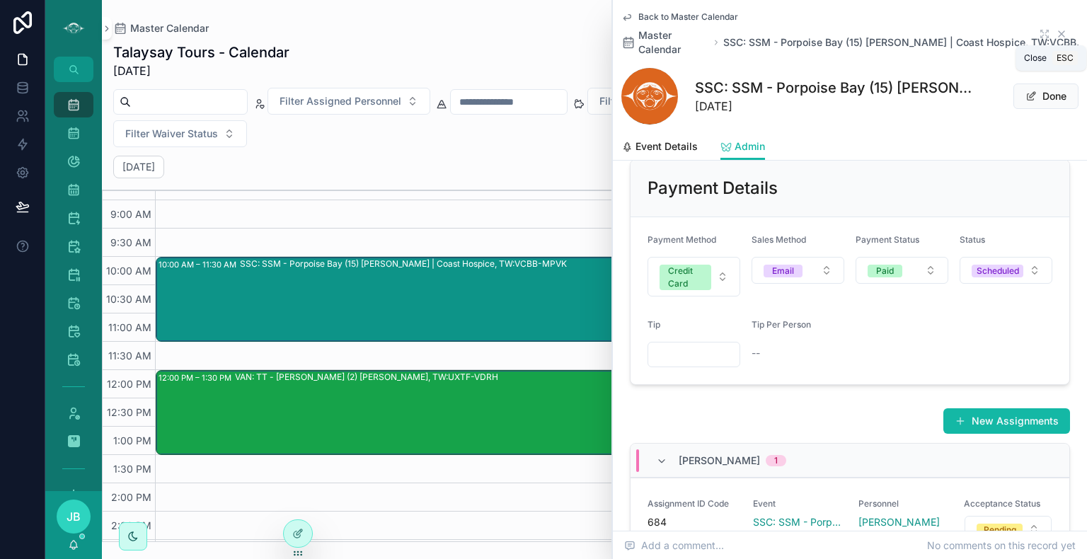
click at [1056, 32] on icon "scrollable content" at bounding box center [1061, 33] width 11 height 11
